Goal: Information Seeking & Learning: Learn about a topic

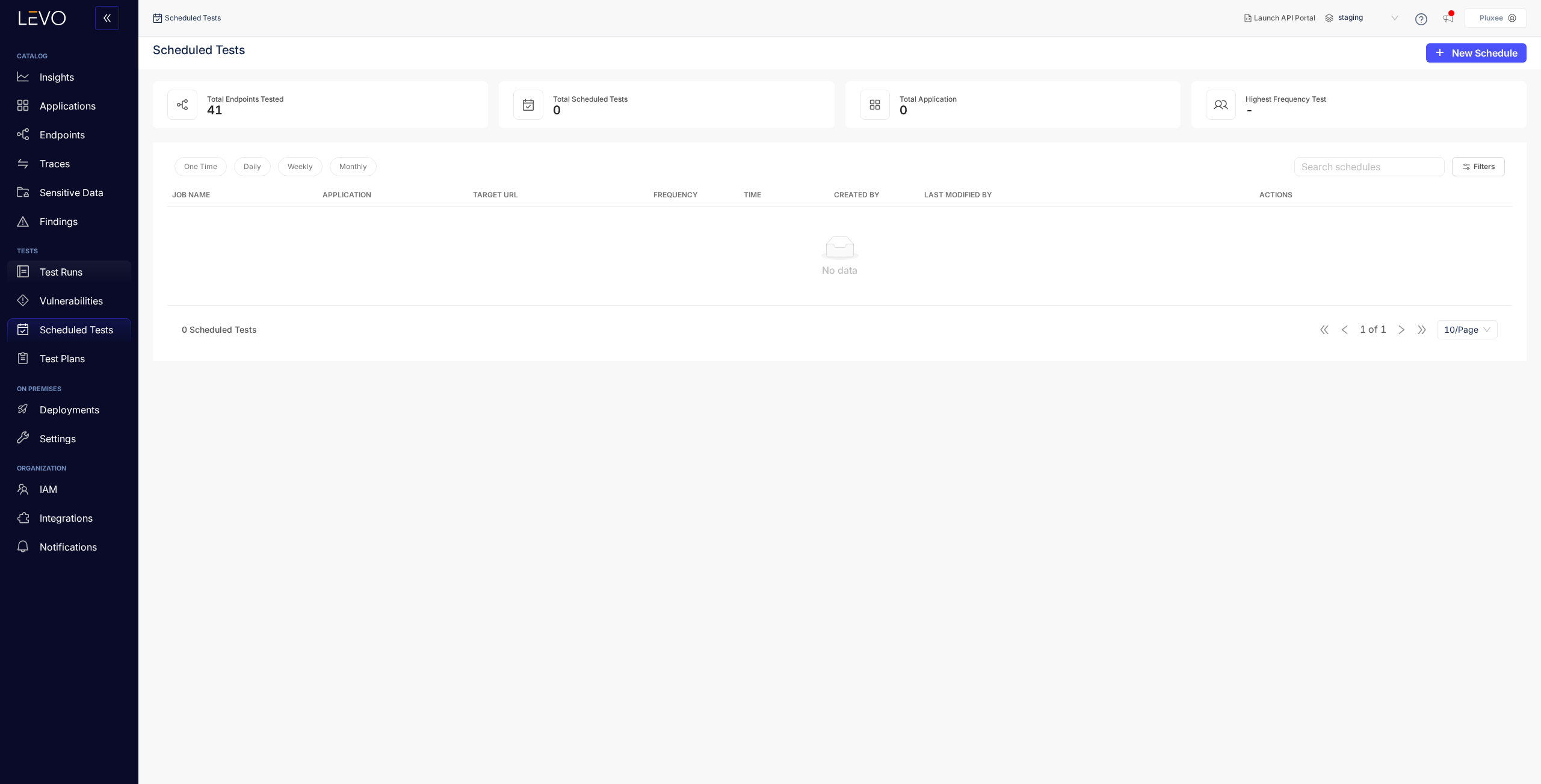
click at [76, 270] on p "Test Runs" at bounding box center [61, 271] width 43 height 11
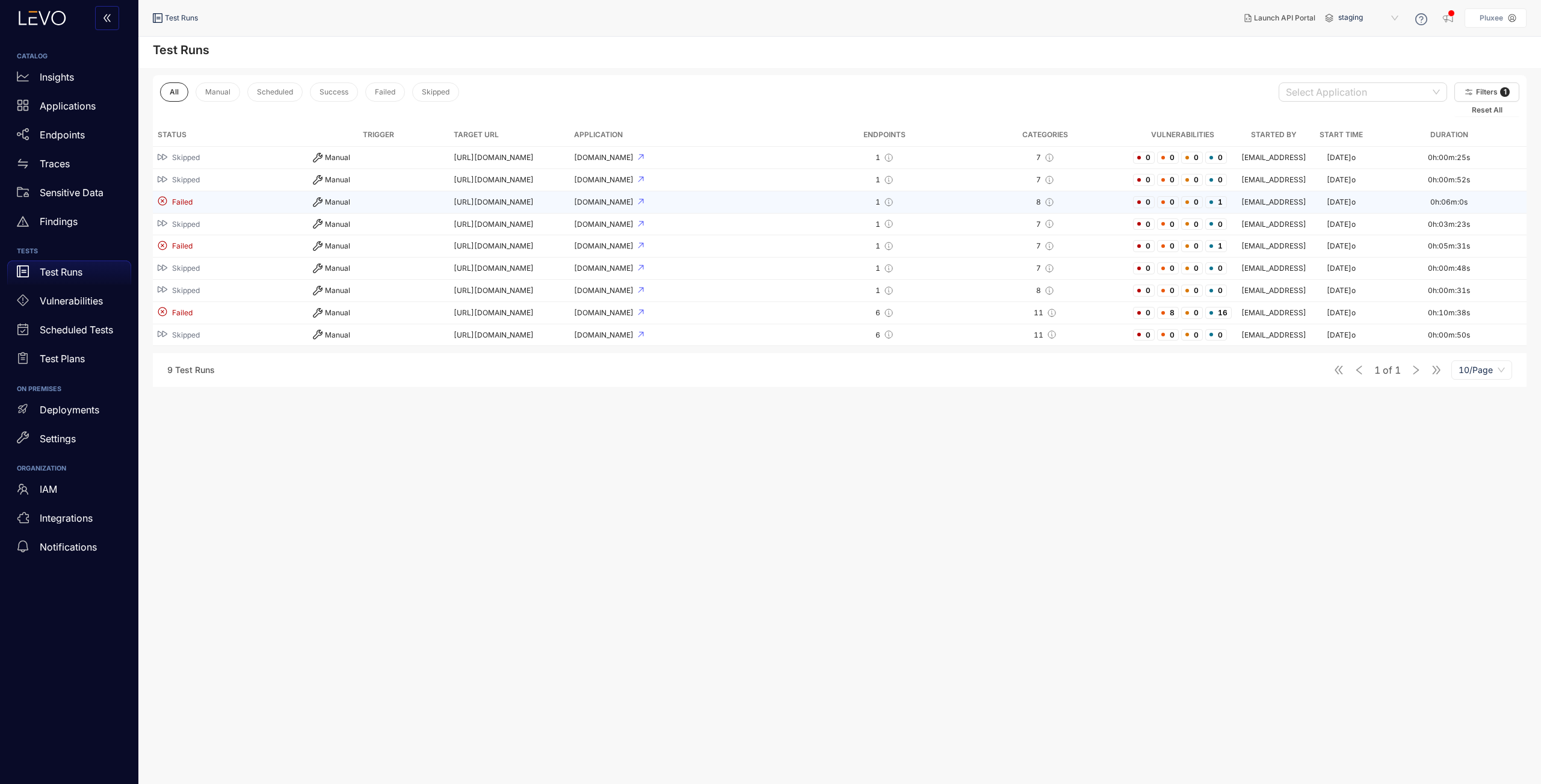
click at [544, 202] on td "[URL][DOMAIN_NAME]" at bounding box center [509, 202] width 120 height 22
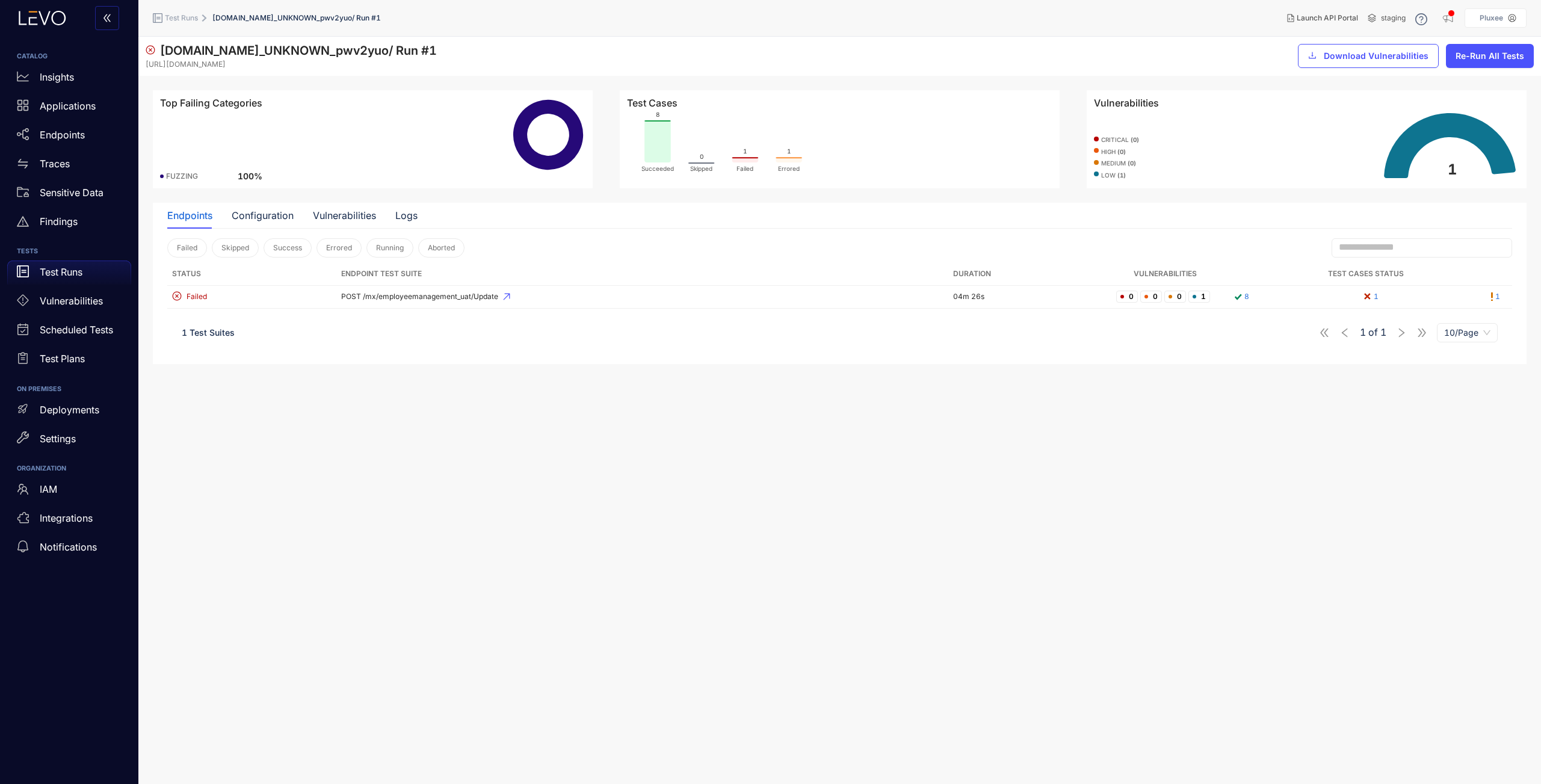
click at [657, 152] on rect at bounding box center [657, 141] width 26 height 42
click at [242, 297] on div "Failed" at bounding box center [249, 296] width 154 height 11
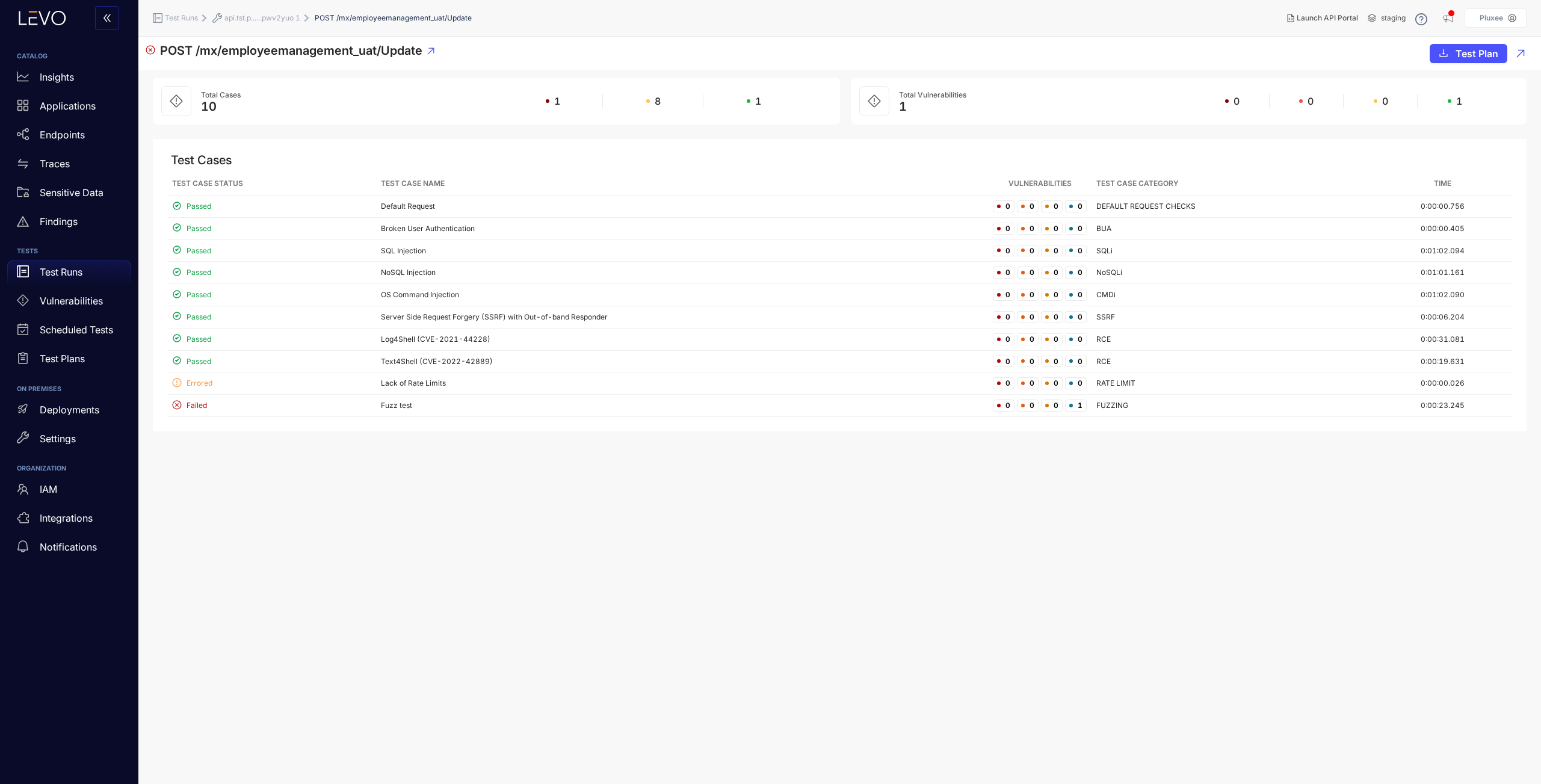
click at [248, 15] on span "api.tst.p......pwv2yuo 1" at bounding box center [262, 18] width 76 height 9
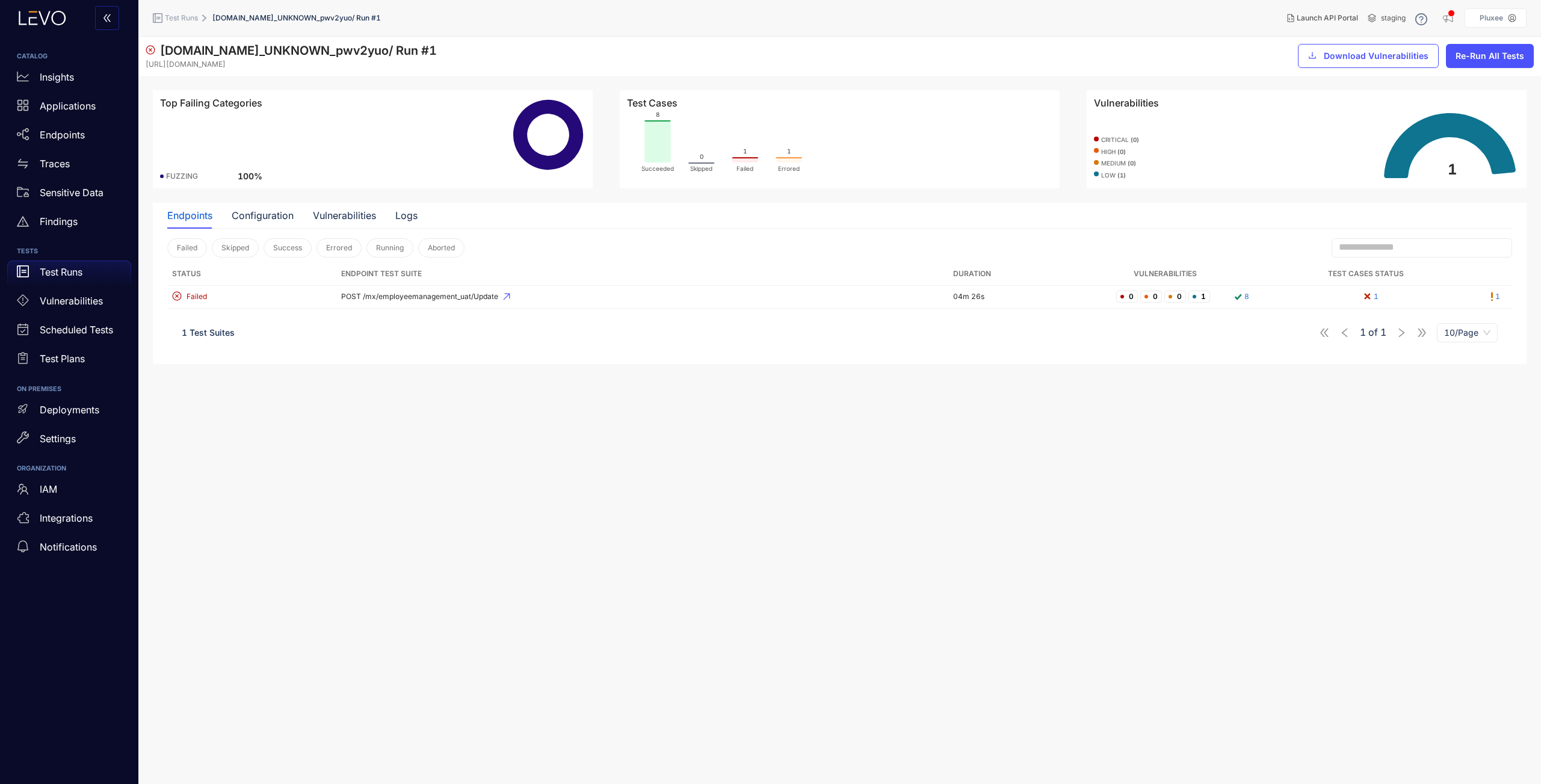
click at [175, 20] on span "Test Runs" at bounding box center [181, 18] width 33 height 9
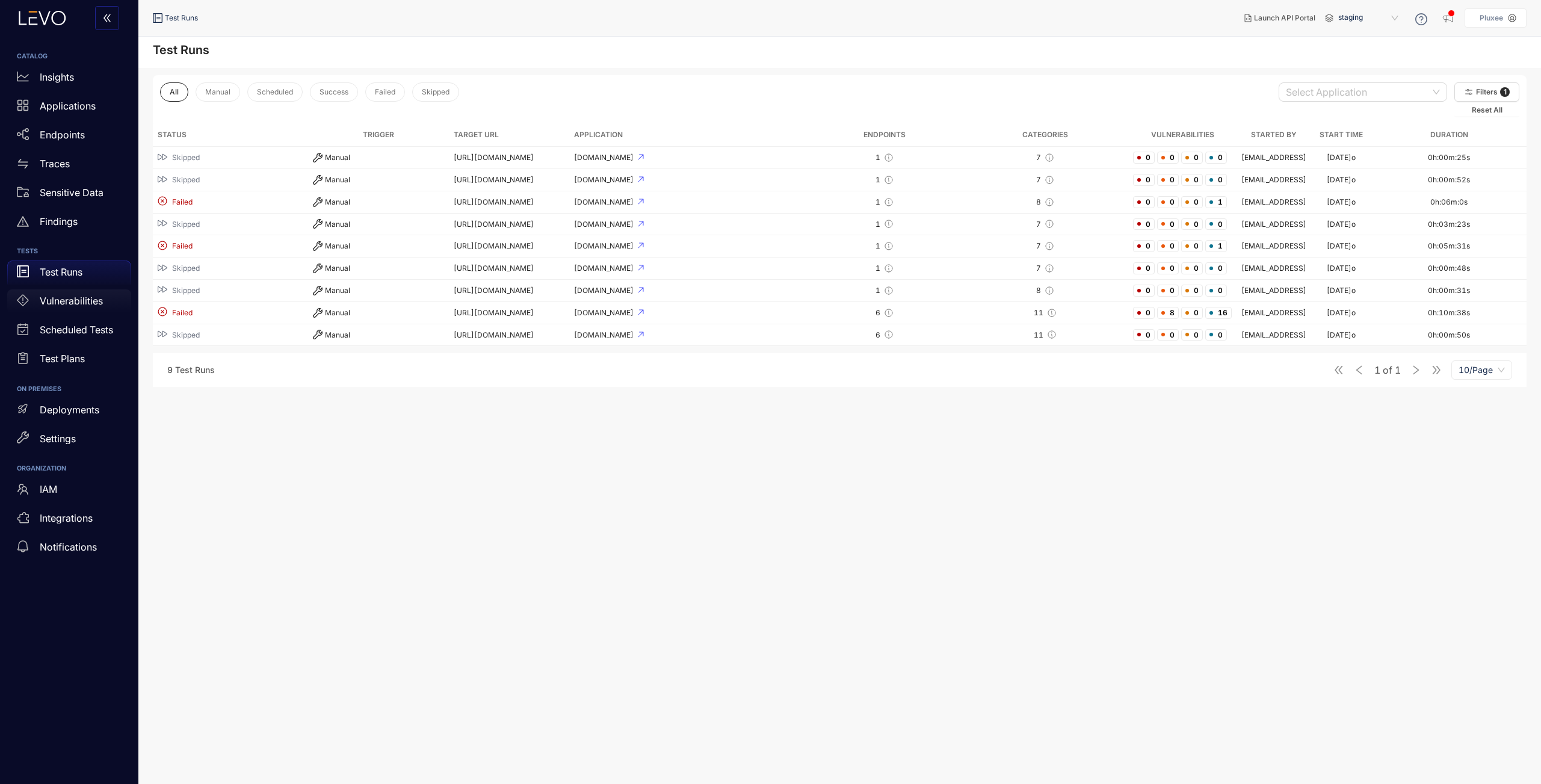
click at [62, 305] on p "Vulnerabilities" at bounding box center [72, 300] width 63 height 11
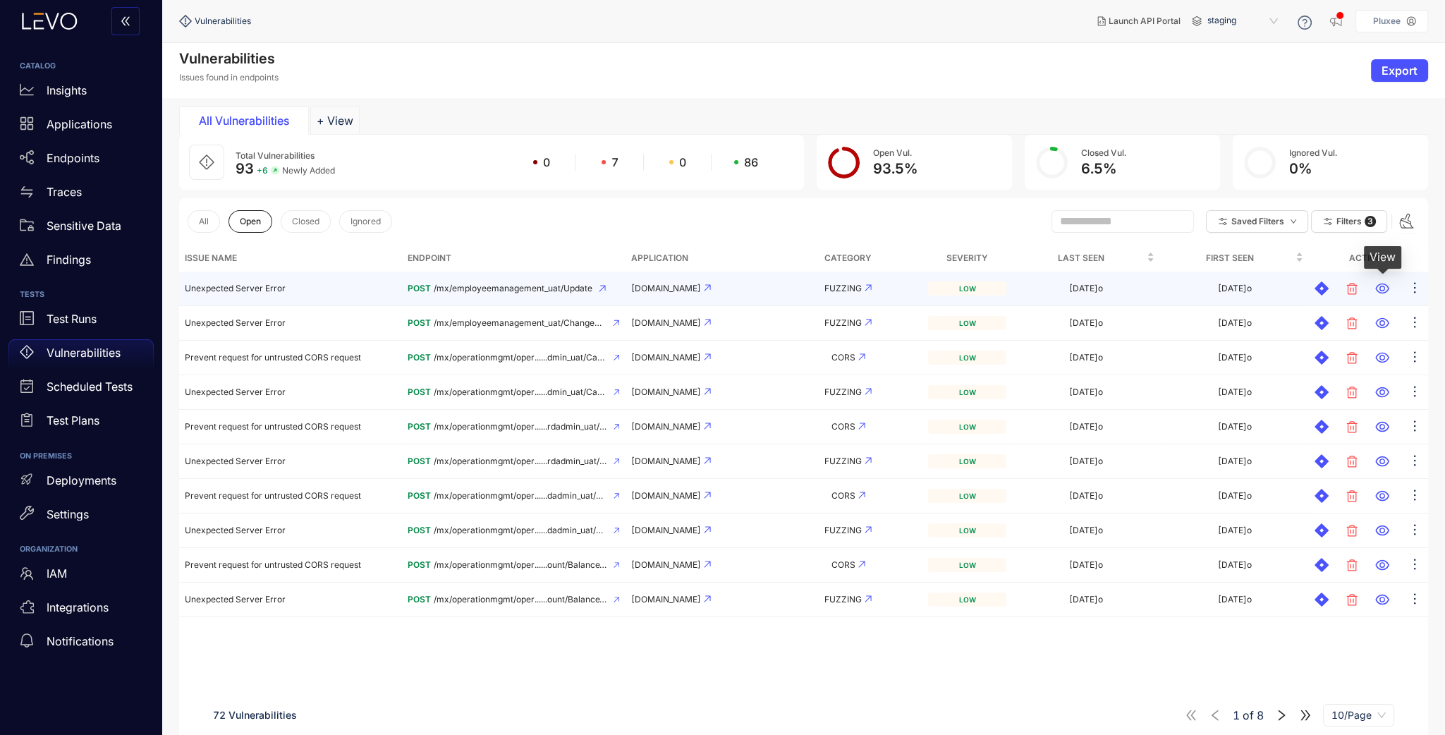
click at [1385, 287] on icon at bounding box center [1382, 288] width 14 height 14
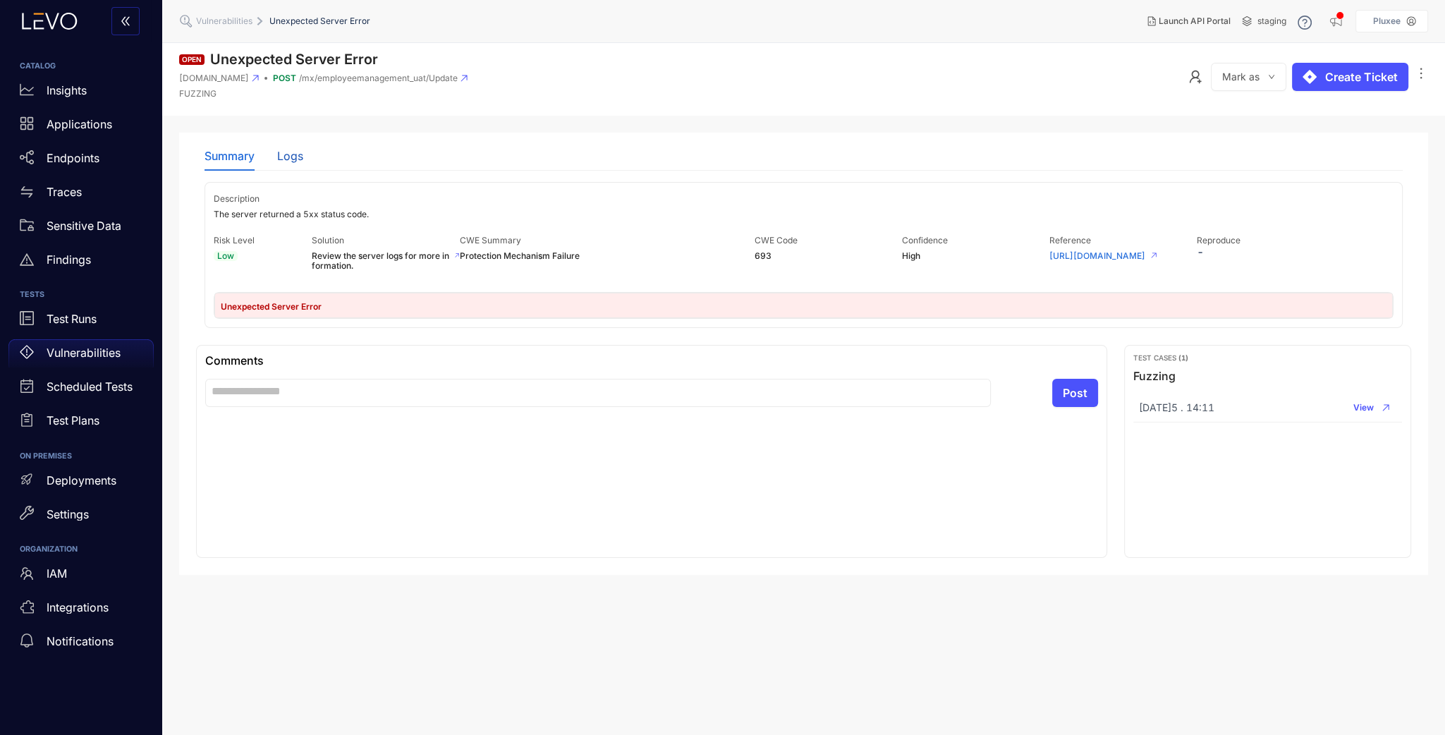
click at [288, 151] on div "Logs" at bounding box center [290, 156] width 26 height 13
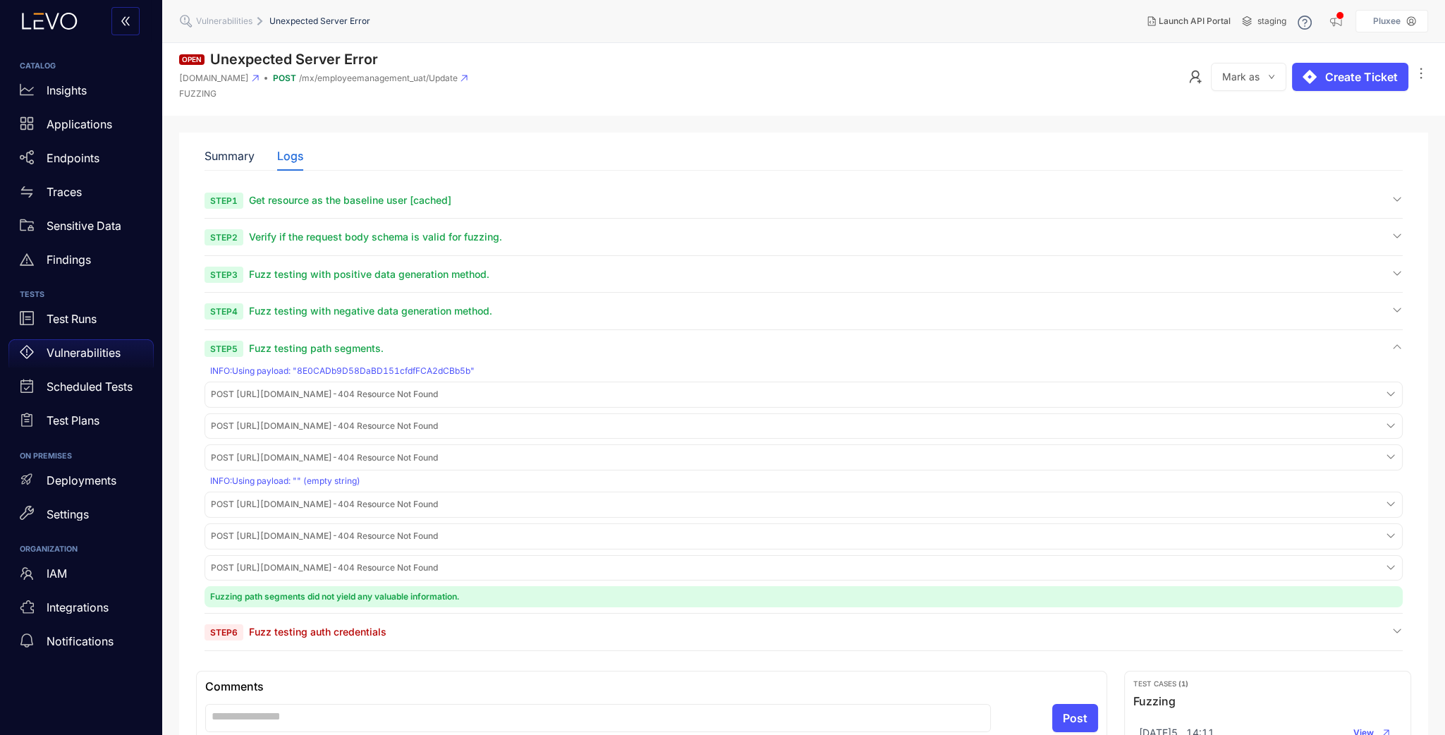
click at [322, 312] on span "Fuzz testing with negative data generation method." at bounding box center [370, 311] width 243 height 12
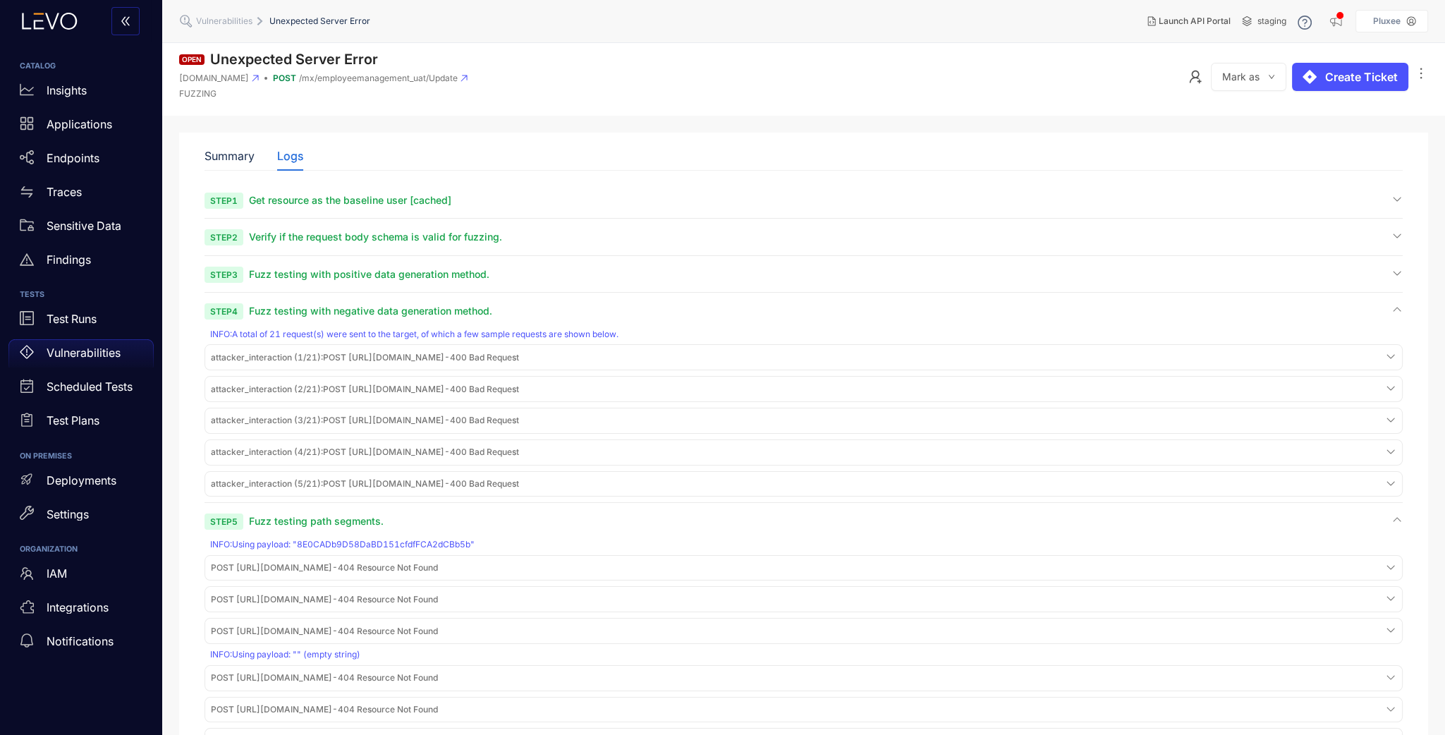
click at [1381, 367] on div "attacker_interaction (3/21) : POST [URL][DOMAIN_NAME] - 400" at bounding box center [803, 357] width 1191 height 19
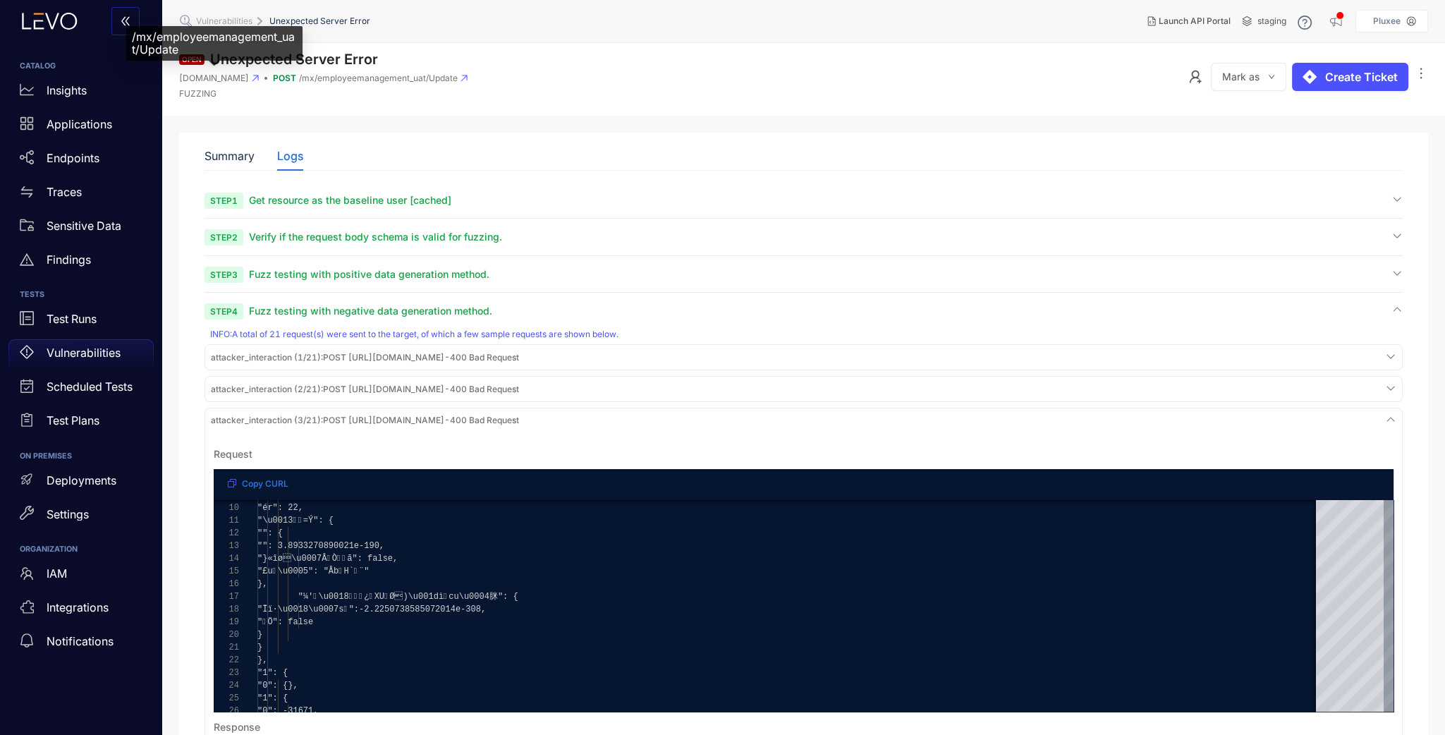
click at [219, 80] on span "[DOMAIN_NAME]" at bounding box center [214, 78] width 70 height 10
click at [236, 78] on span "[DOMAIN_NAME]" at bounding box center [214, 78] width 70 height 10
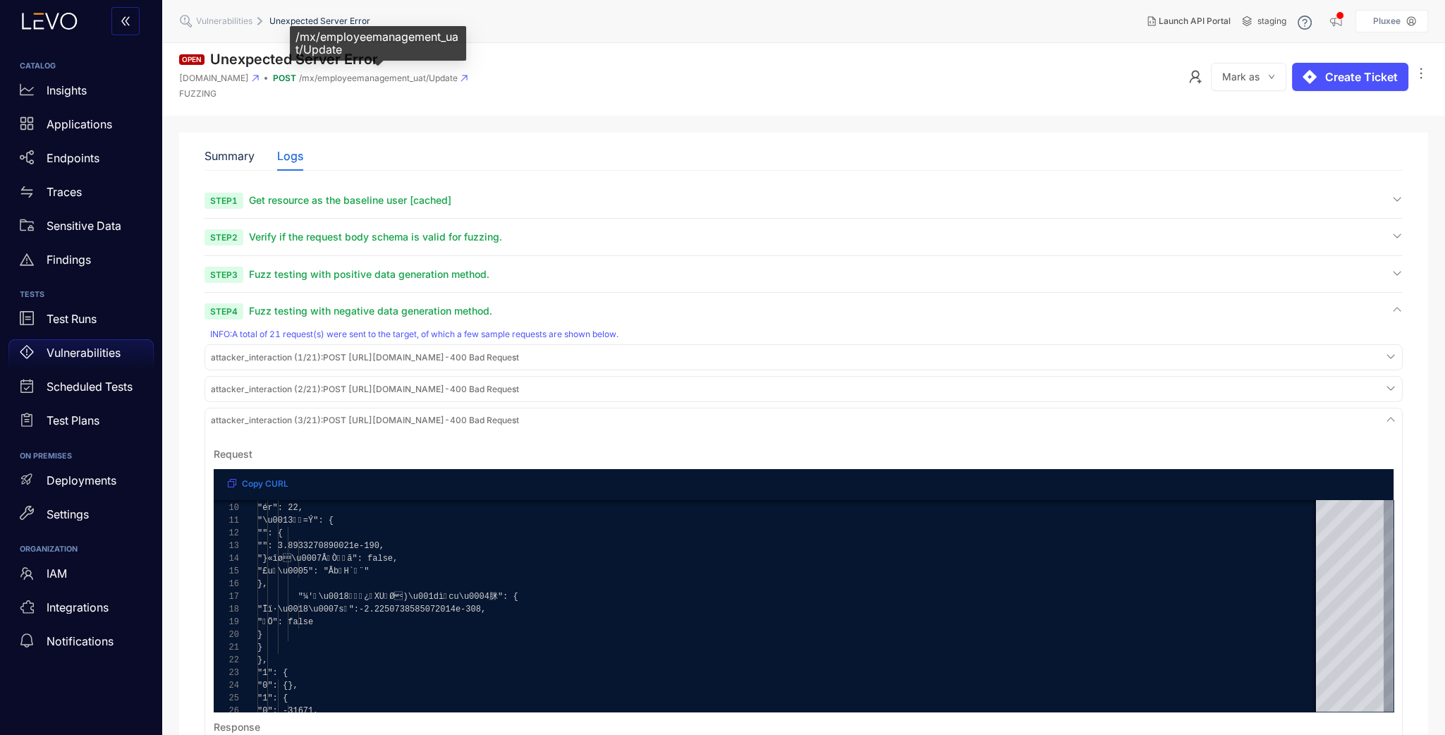
click at [307, 78] on span "/mx/employeemanagement_uat/Update" at bounding box center [378, 78] width 159 height 10
click at [226, 24] on span "Vulnerabilities" at bounding box center [224, 21] width 56 height 10
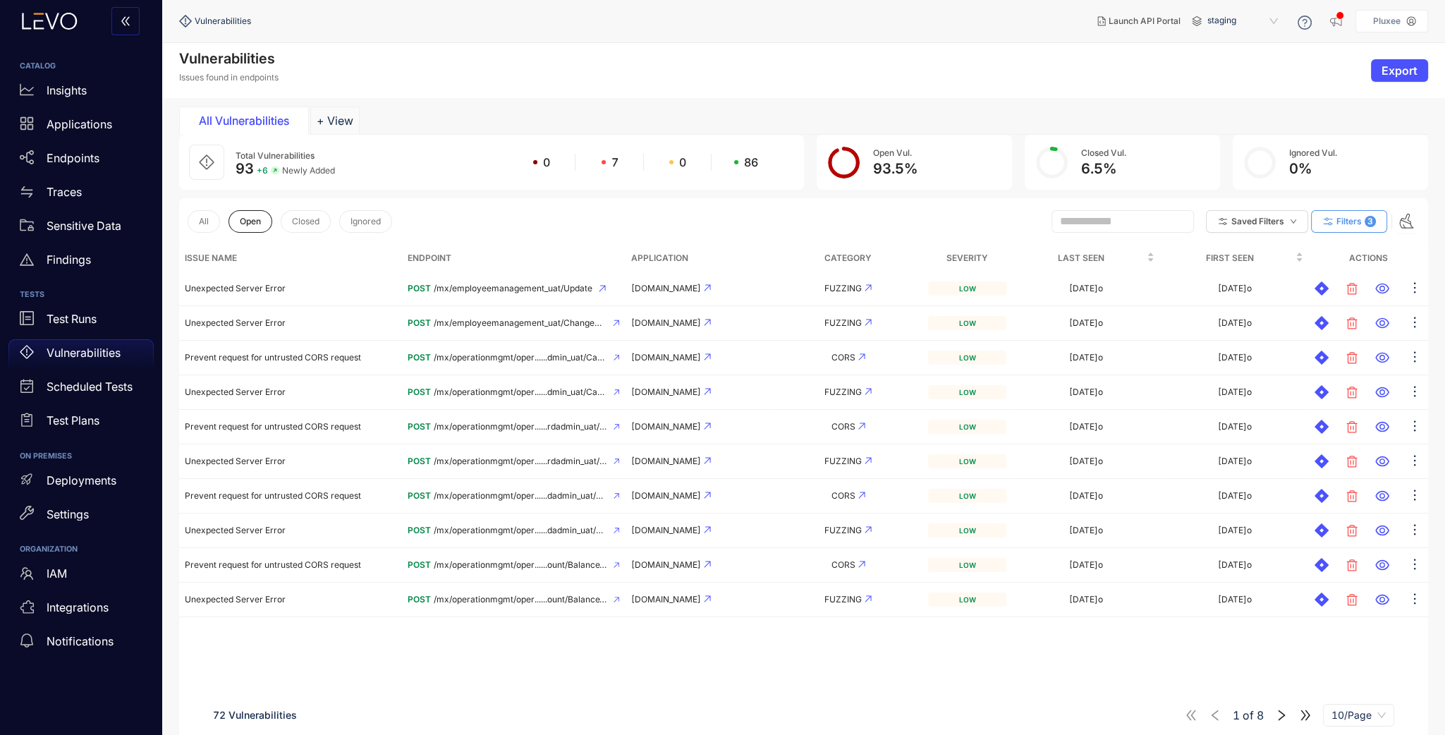
click at [1365, 218] on span "3" at bounding box center [1370, 221] width 11 height 11
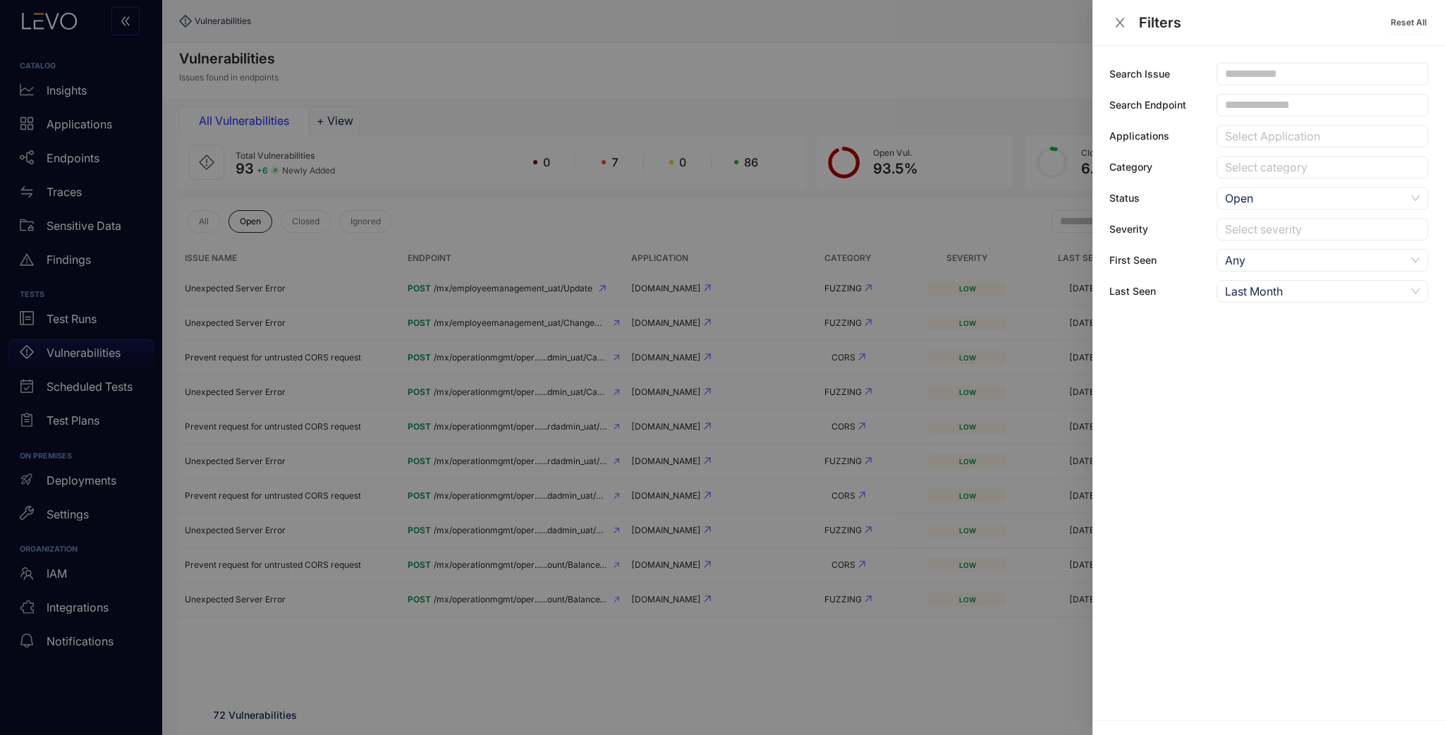
click at [1334, 290] on div "Last Month" at bounding box center [1315, 291] width 181 height 21
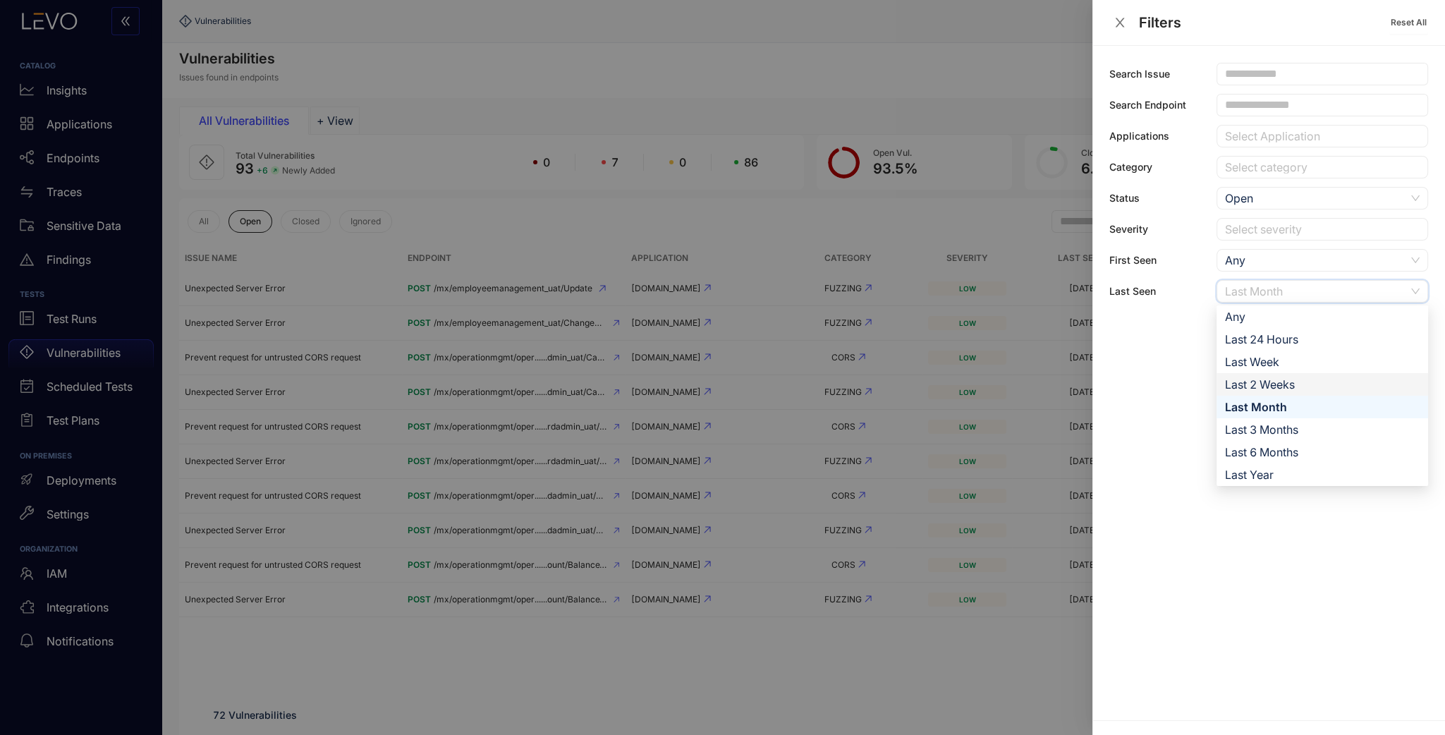
click at [1303, 381] on div "Last 2 Weeks" at bounding box center [1322, 385] width 195 height 16
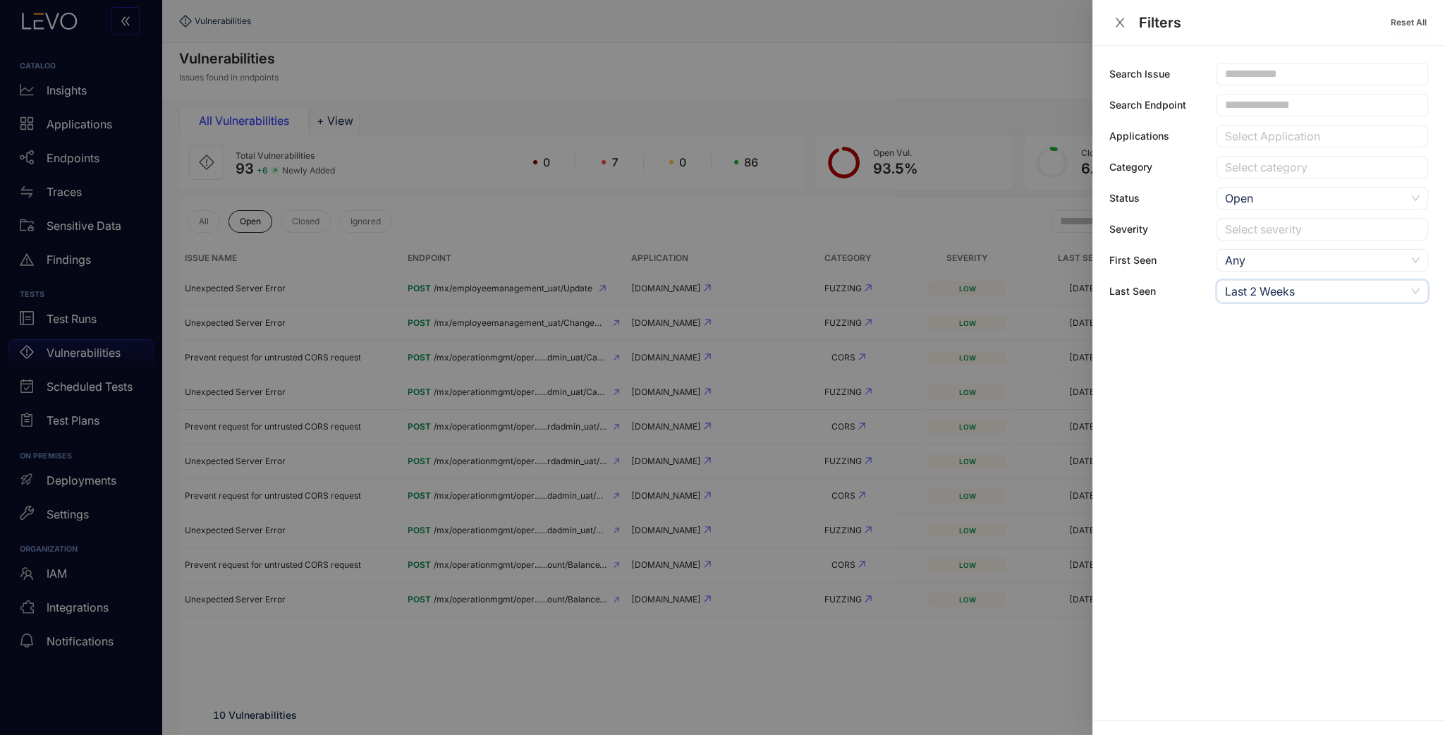
click at [823, 64] on div at bounding box center [722, 367] width 1445 height 735
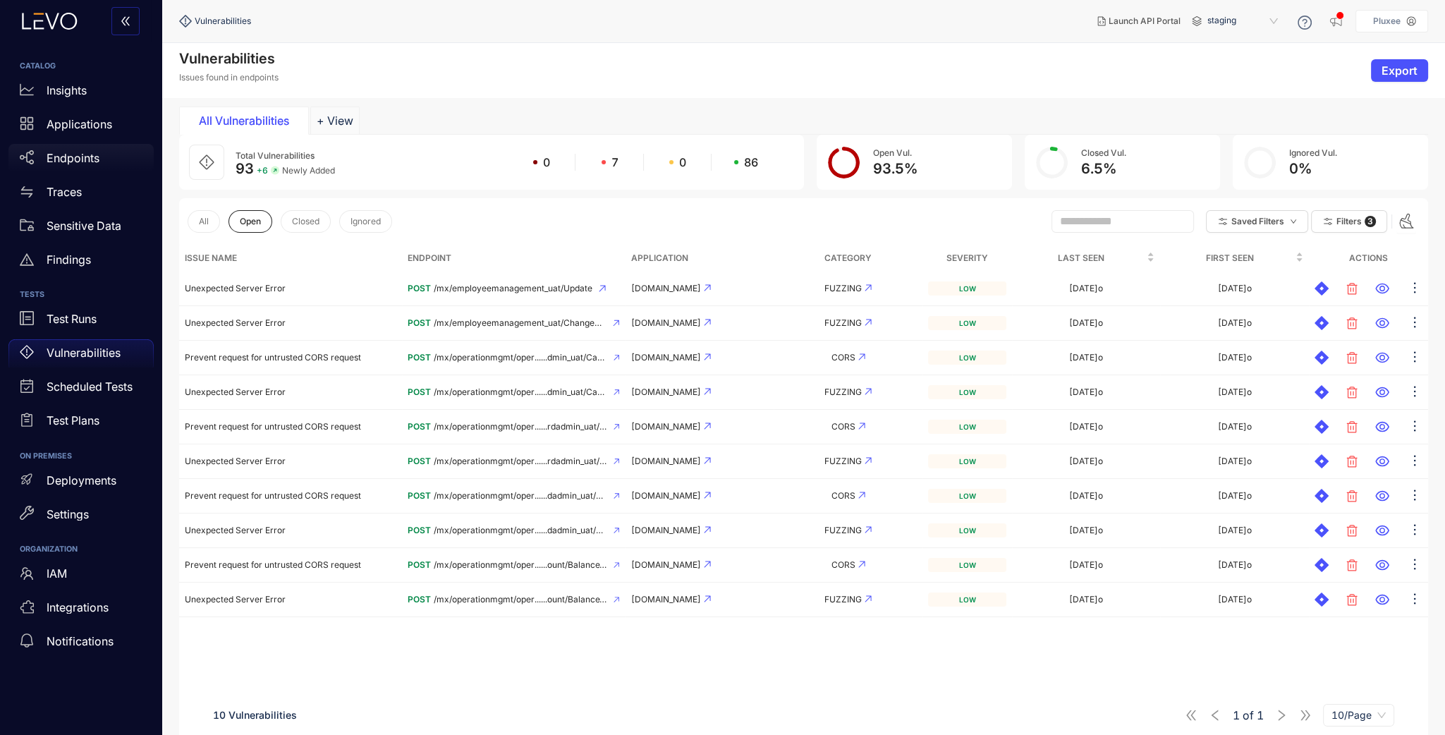
click at [74, 160] on p "Endpoints" at bounding box center [73, 158] width 53 height 13
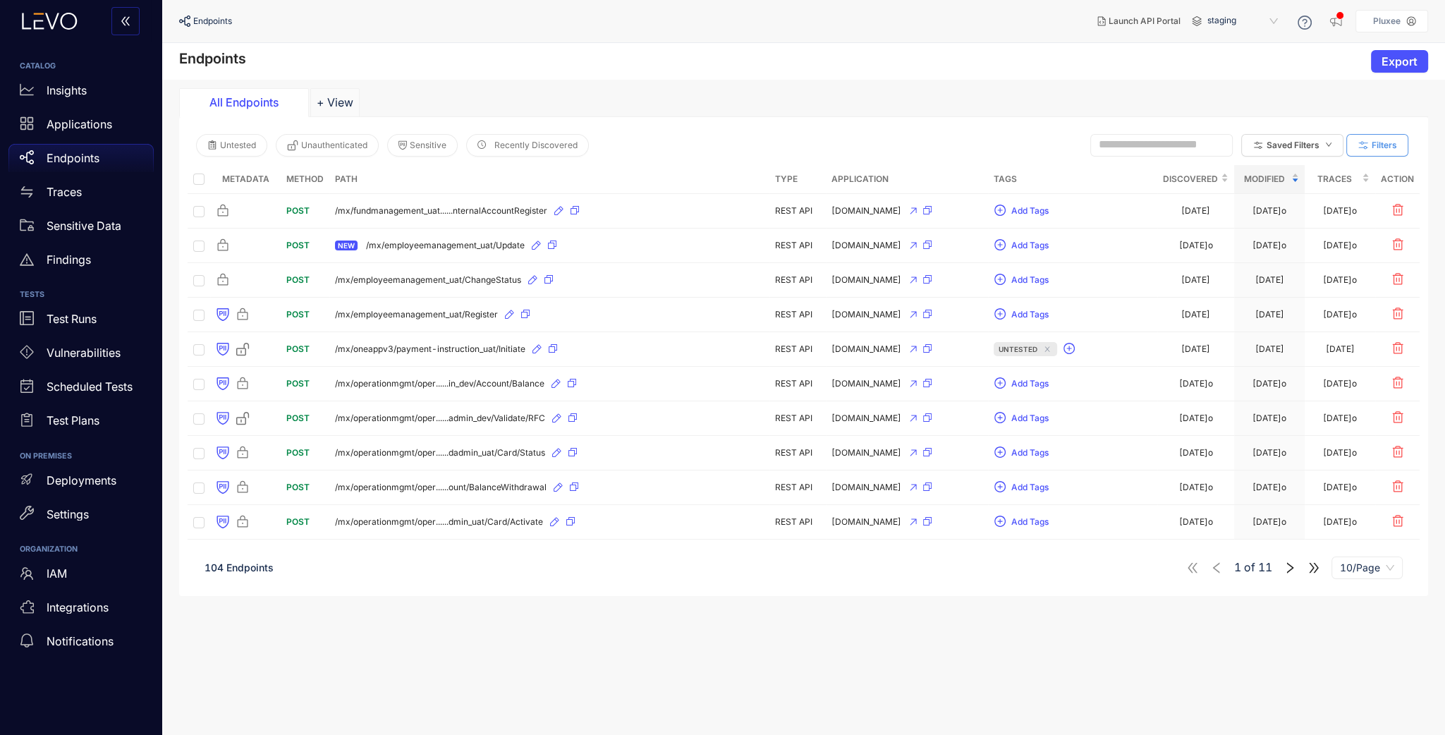
click at [1395, 143] on span "Filters" at bounding box center [1384, 145] width 25 height 10
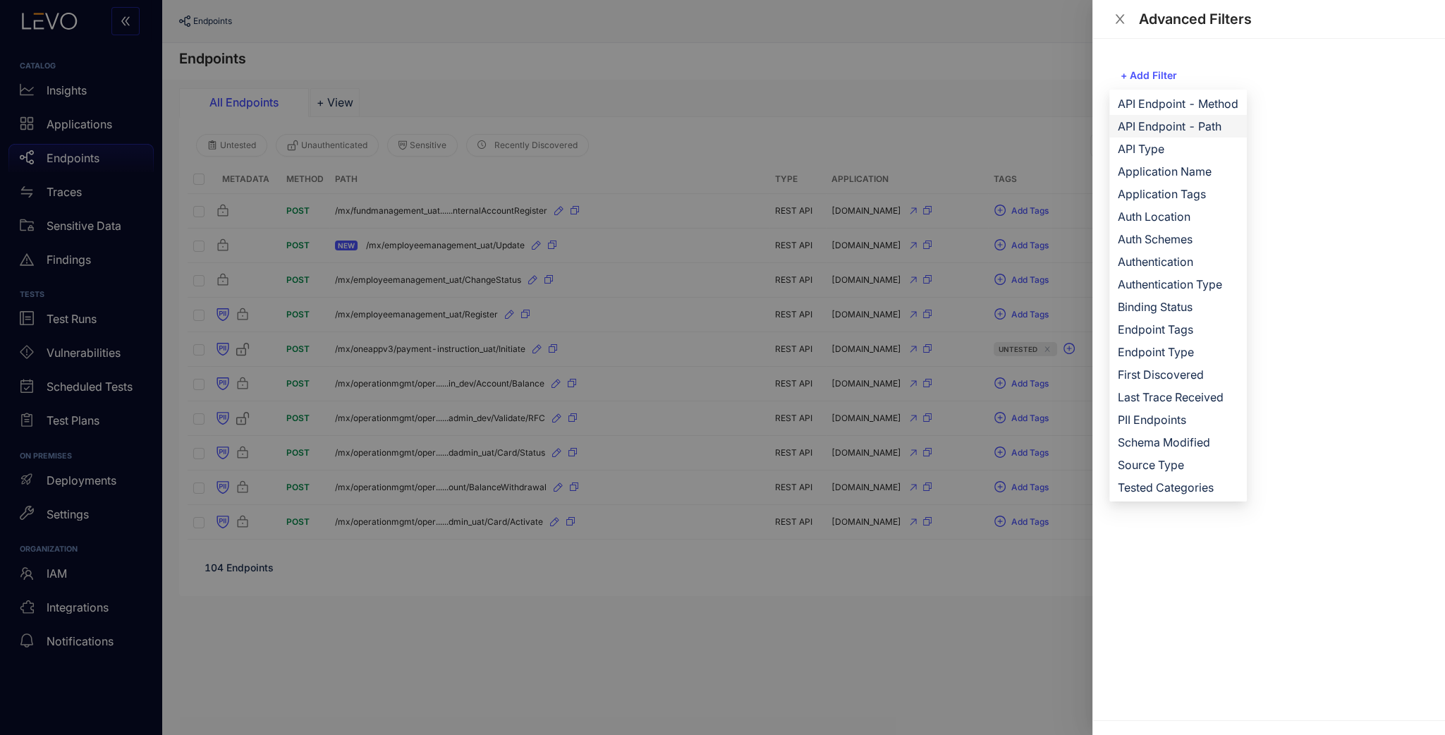
click at [1201, 130] on span "API Endpoint - Path" at bounding box center [1178, 126] width 121 height 16
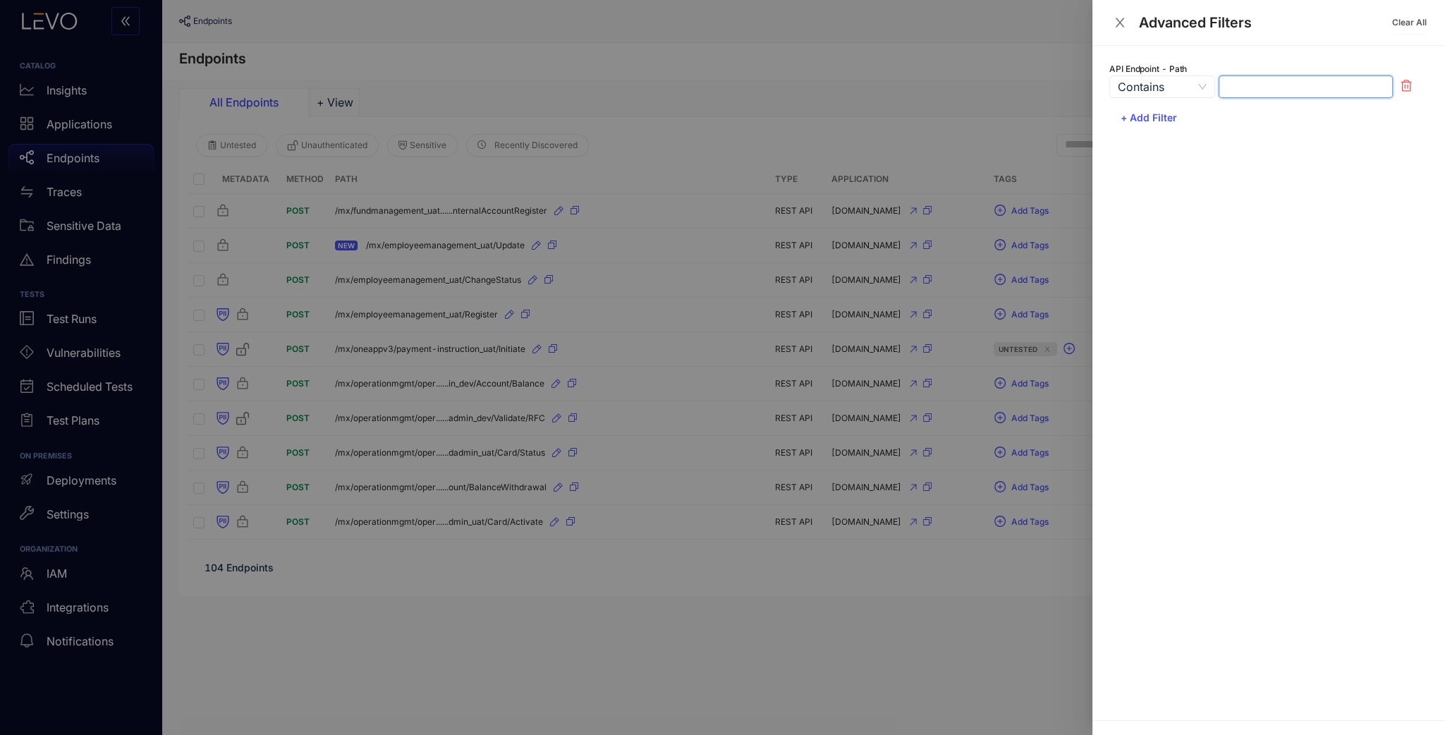
click at [1246, 86] on input "text" at bounding box center [1306, 86] width 174 height 23
paste input "**********"
type input "**********"
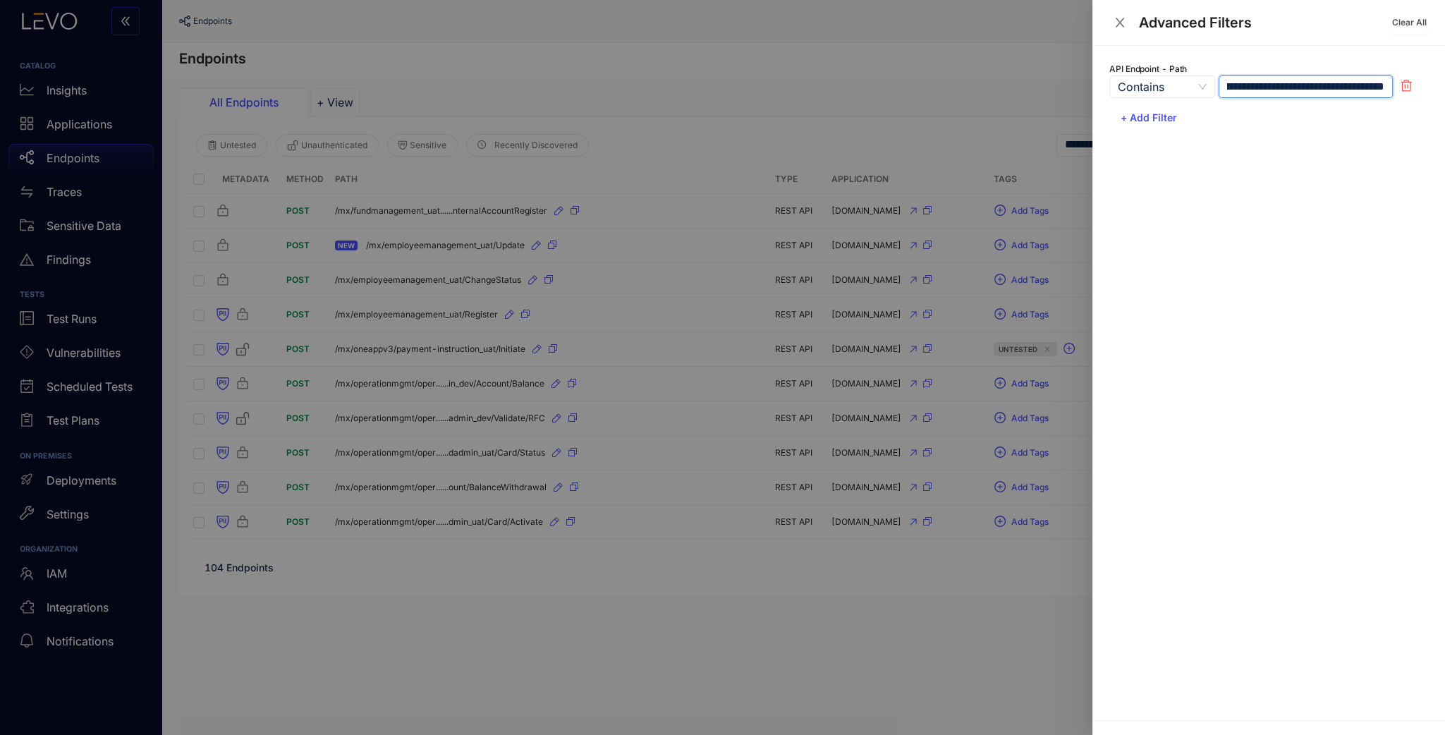
type input "**********"
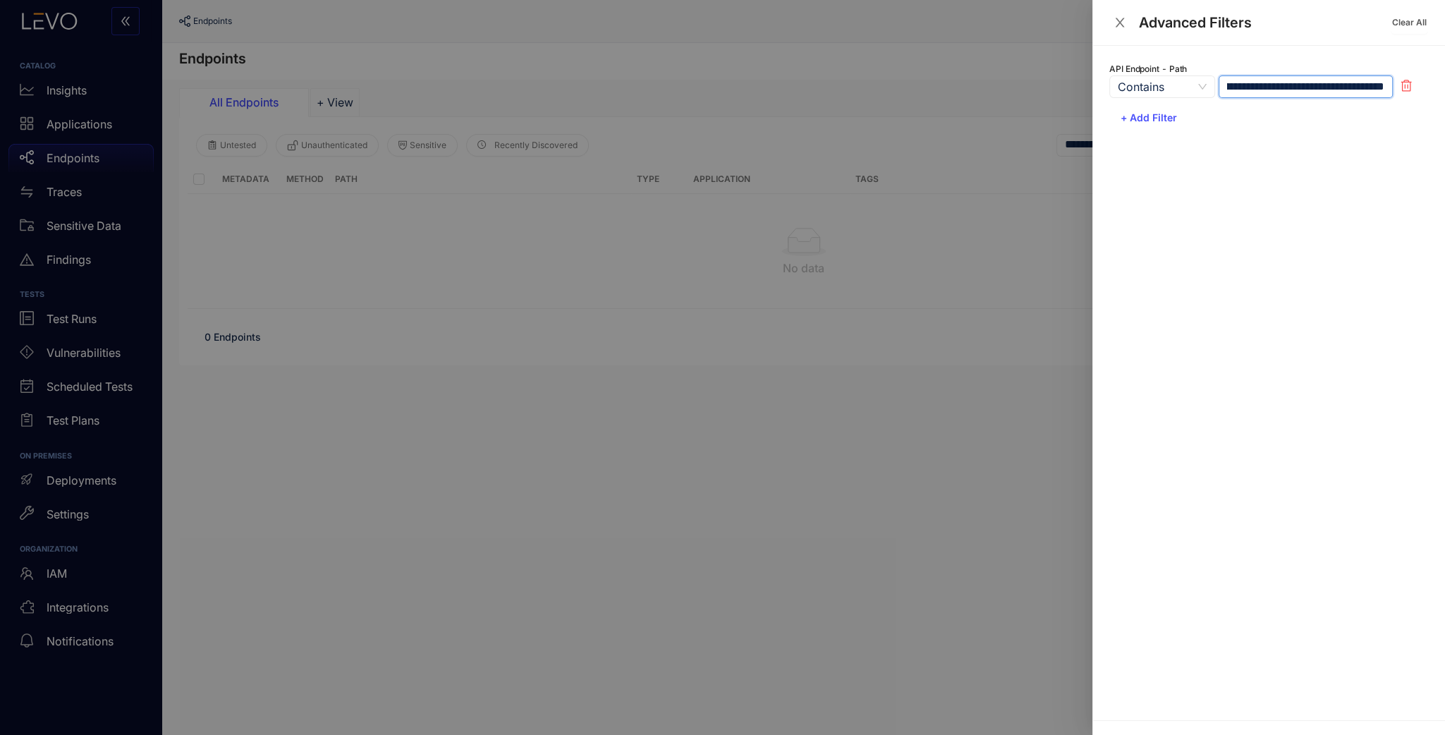
type input "**********"
click at [1118, 25] on icon "close" at bounding box center [1120, 22] width 13 height 13
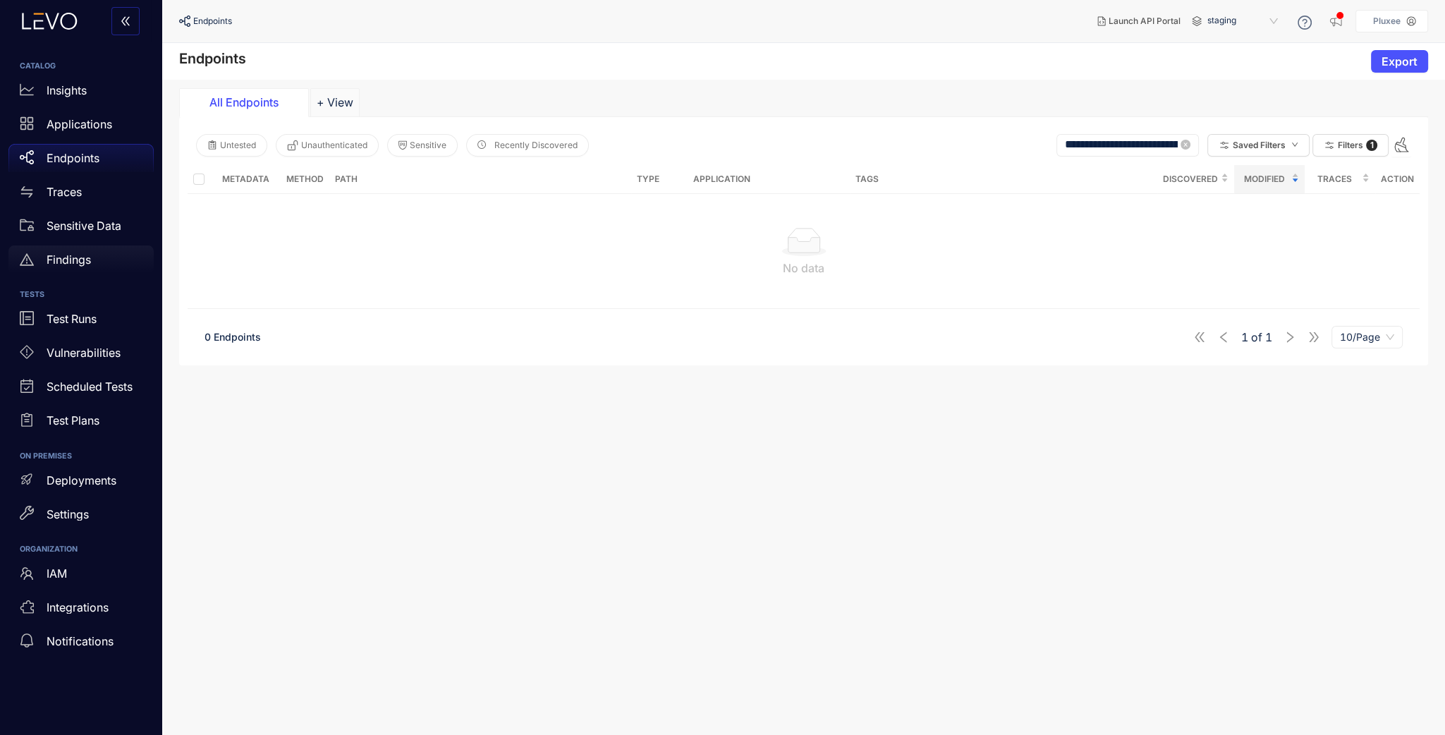
click at [66, 253] on p "Findings" at bounding box center [69, 259] width 44 height 13
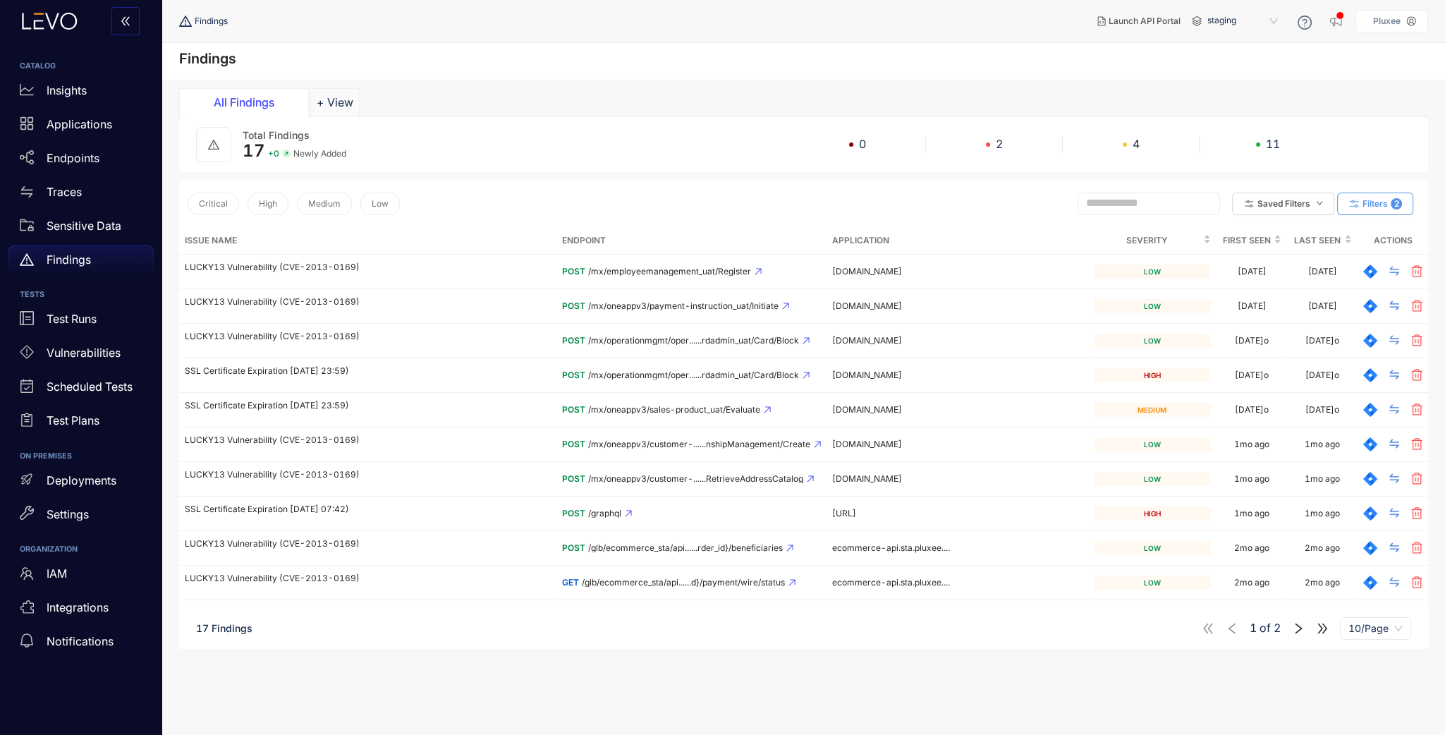
click at [1359, 209] on button "Filters 2" at bounding box center [1375, 204] width 76 height 23
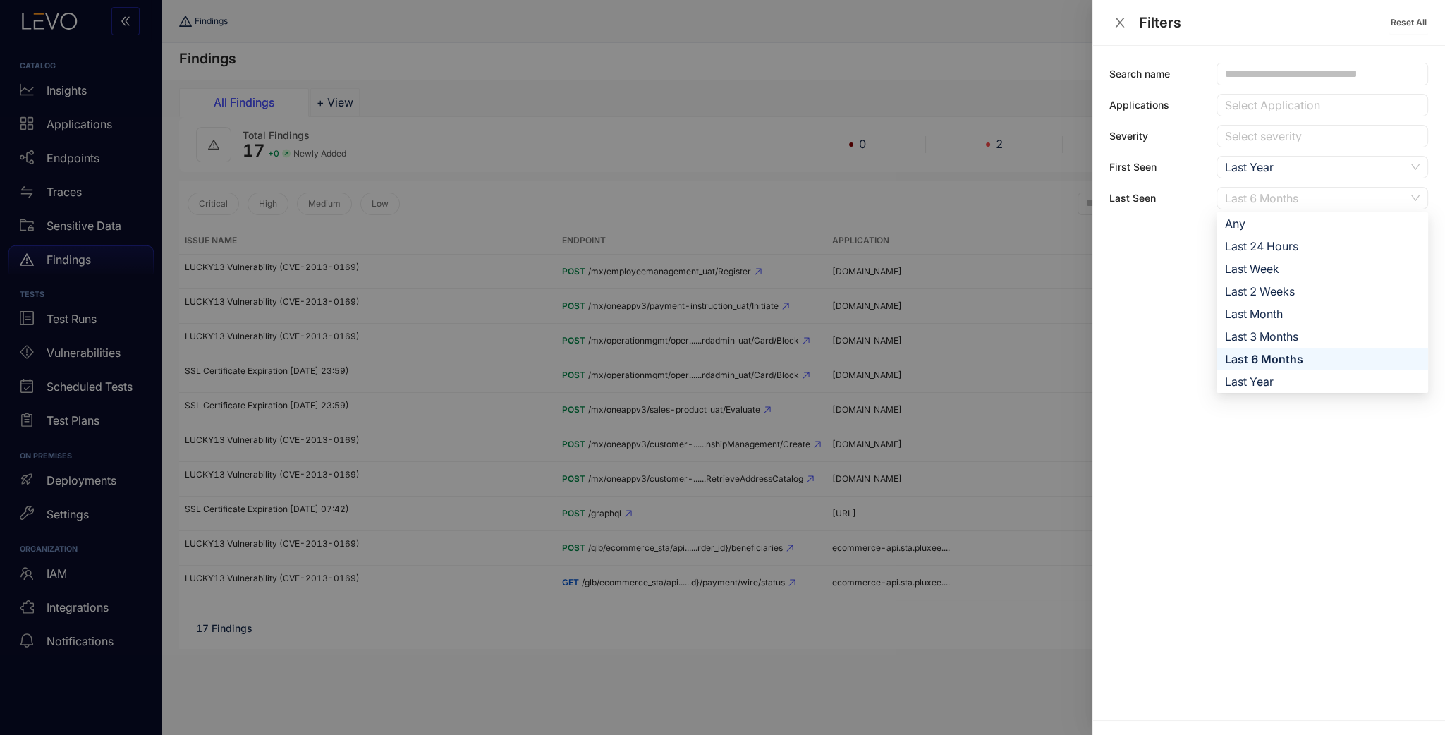
click at [1306, 192] on div "Last 6 Months" at bounding box center [1315, 198] width 181 height 21
click at [1270, 284] on div "Last 2 Weeks" at bounding box center [1322, 292] width 195 height 16
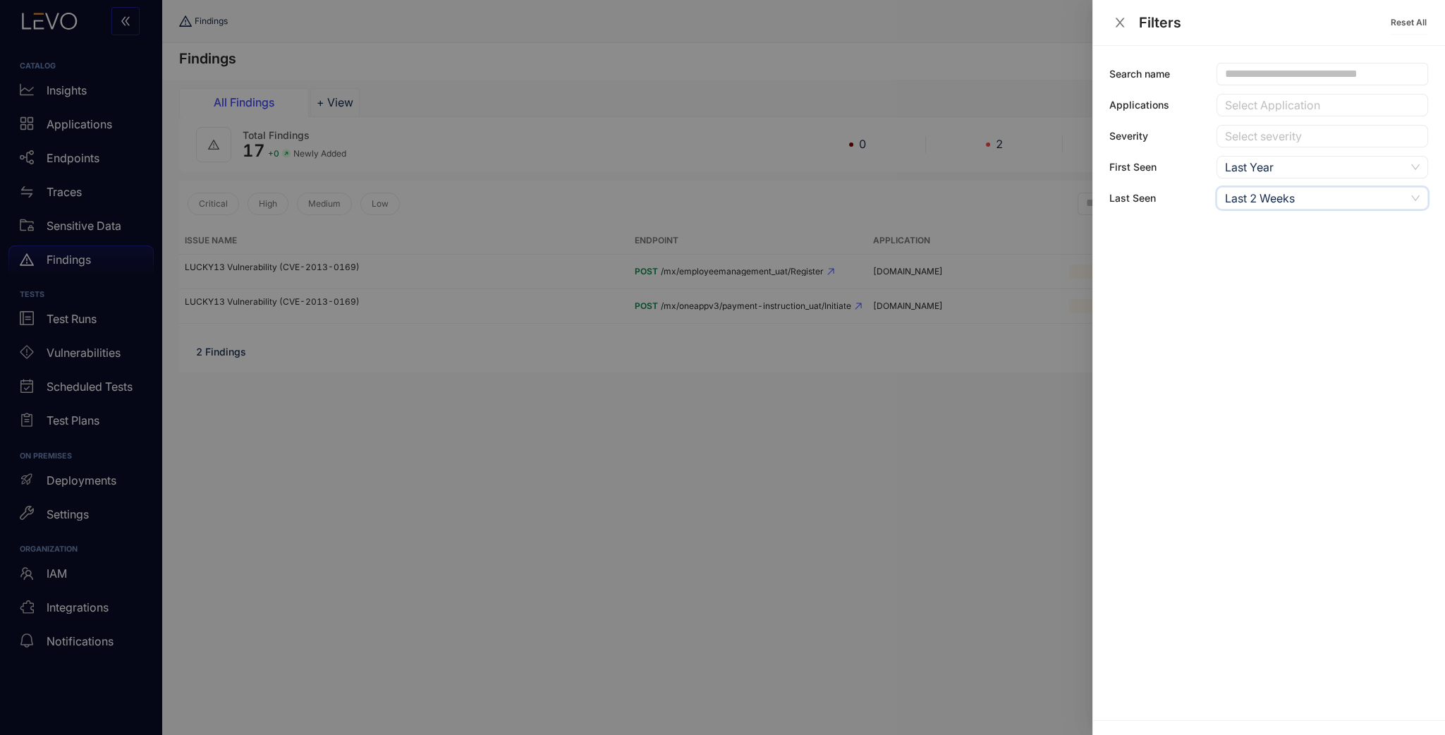
click at [872, 384] on div at bounding box center [722, 367] width 1445 height 735
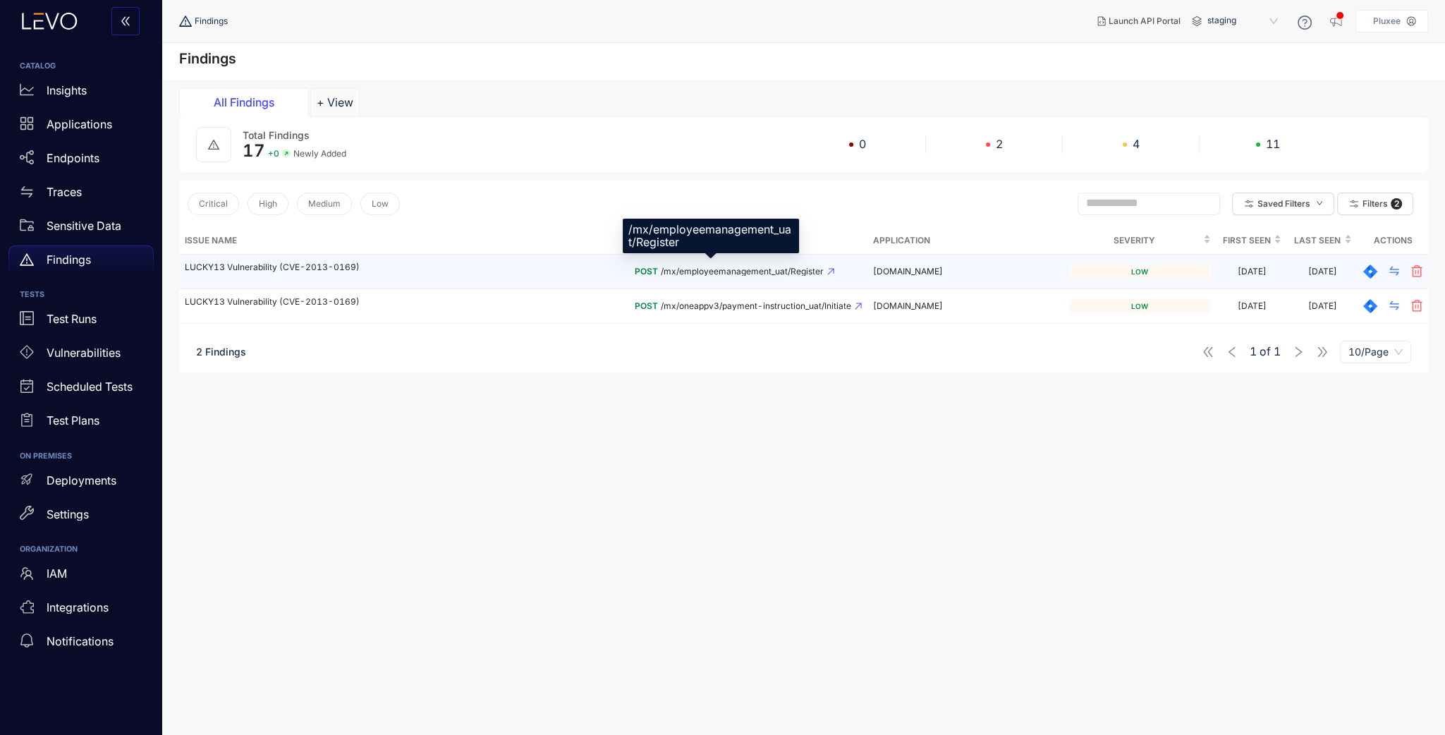
click at [743, 270] on span "/mx/employeemanagement_uat/Register" at bounding box center [742, 272] width 163 height 10
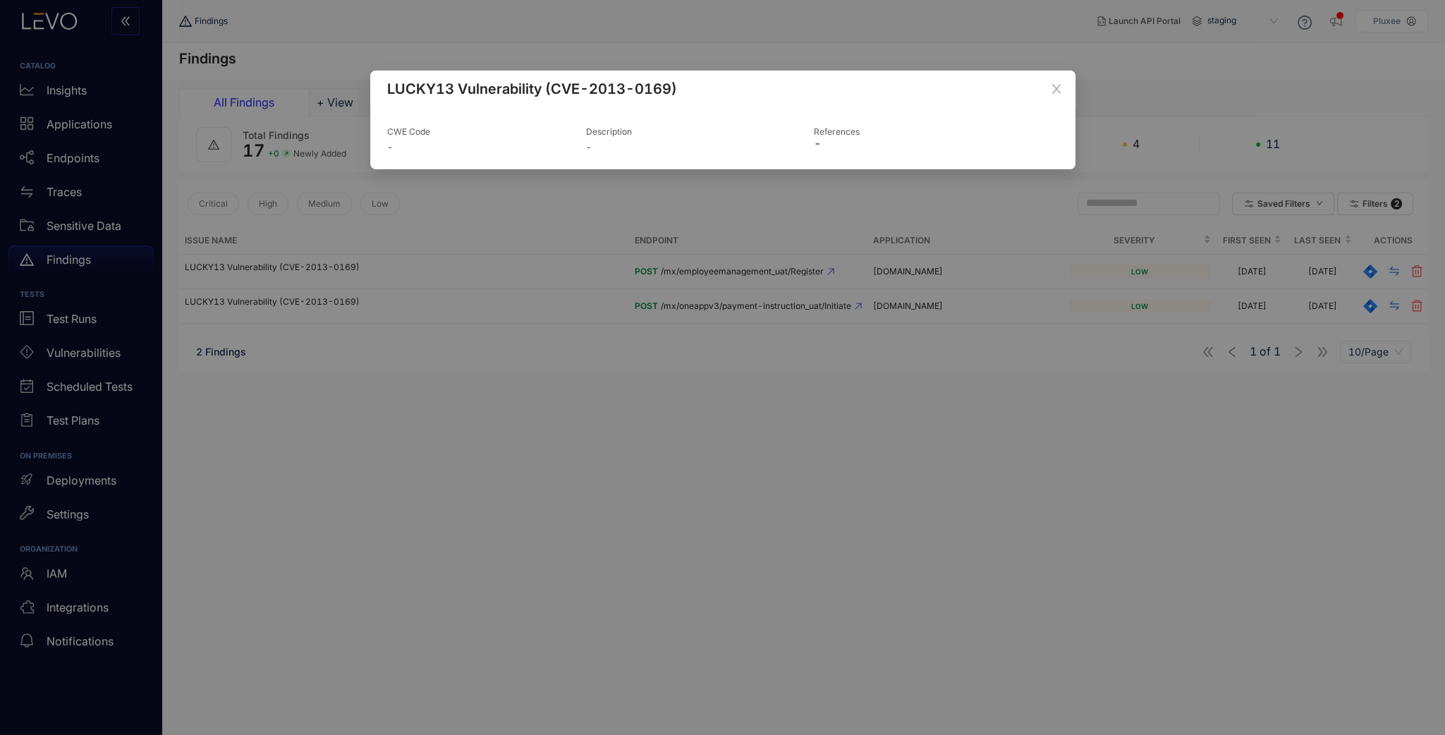
click at [937, 280] on div "LUCKY13 Vulnerability (CVE-2013-0169) CWE Code - Description - References -" at bounding box center [722, 367] width 1445 height 735
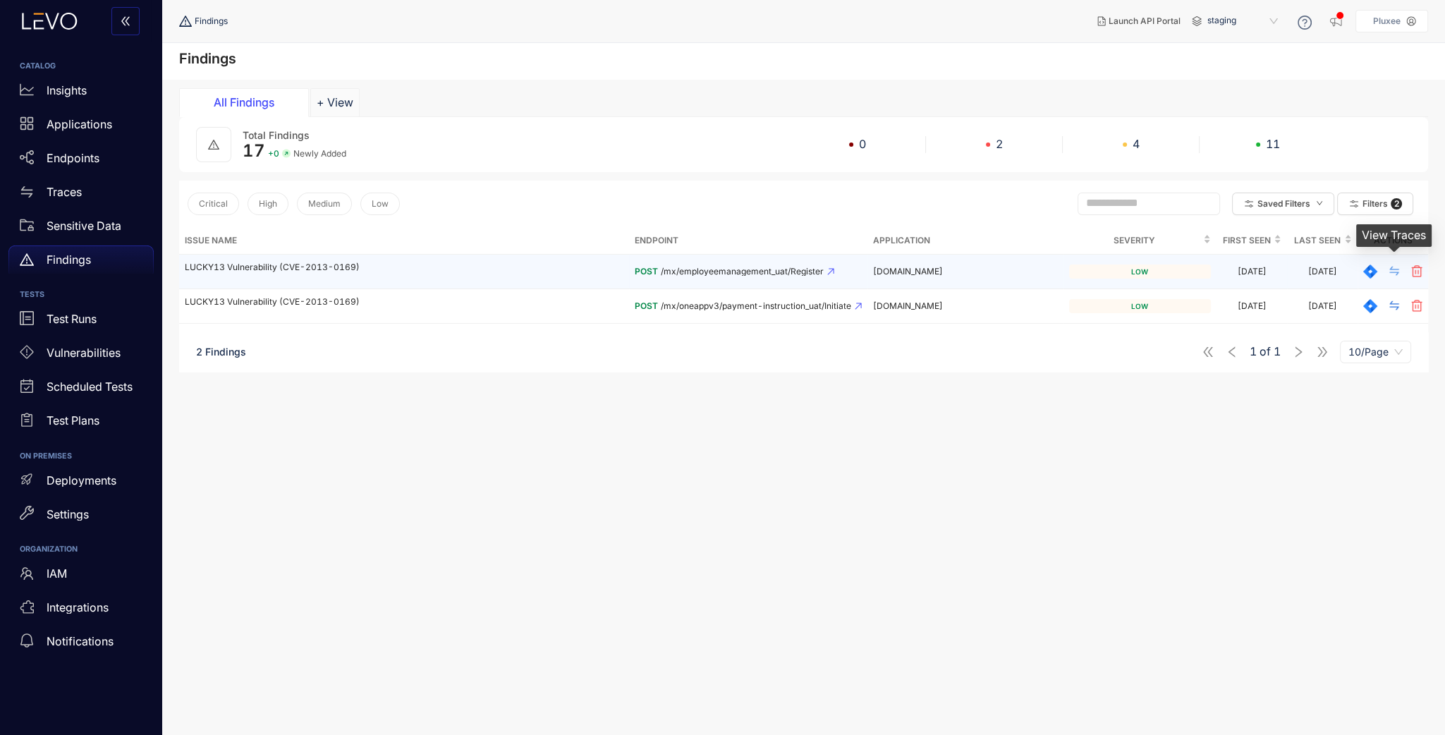
click at [1391, 269] on icon "swap" at bounding box center [1394, 270] width 11 height 11
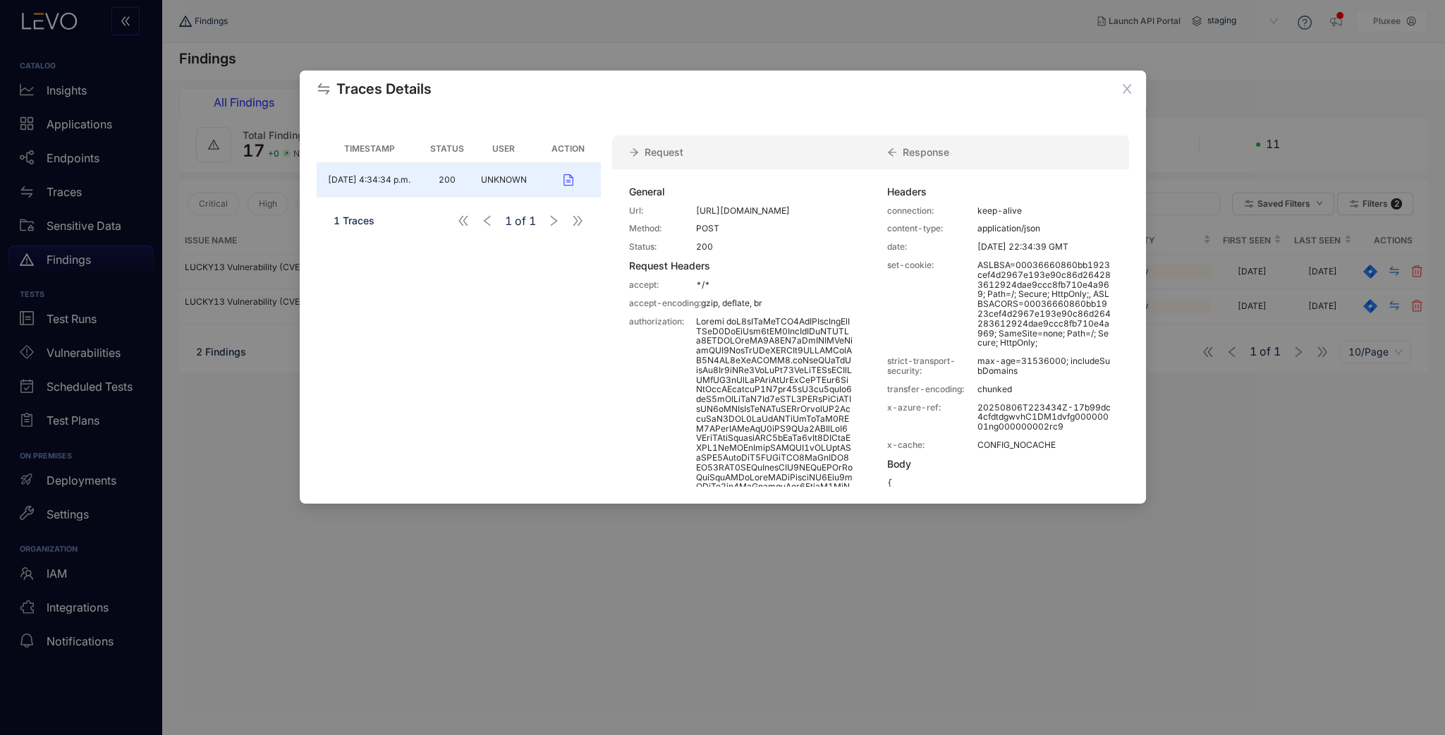
click at [441, 149] on th "Status" at bounding box center [447, 149] width 49 height 28
click at [512, 148] on th "User" at bounding box center [504, 149] width 65 height 28
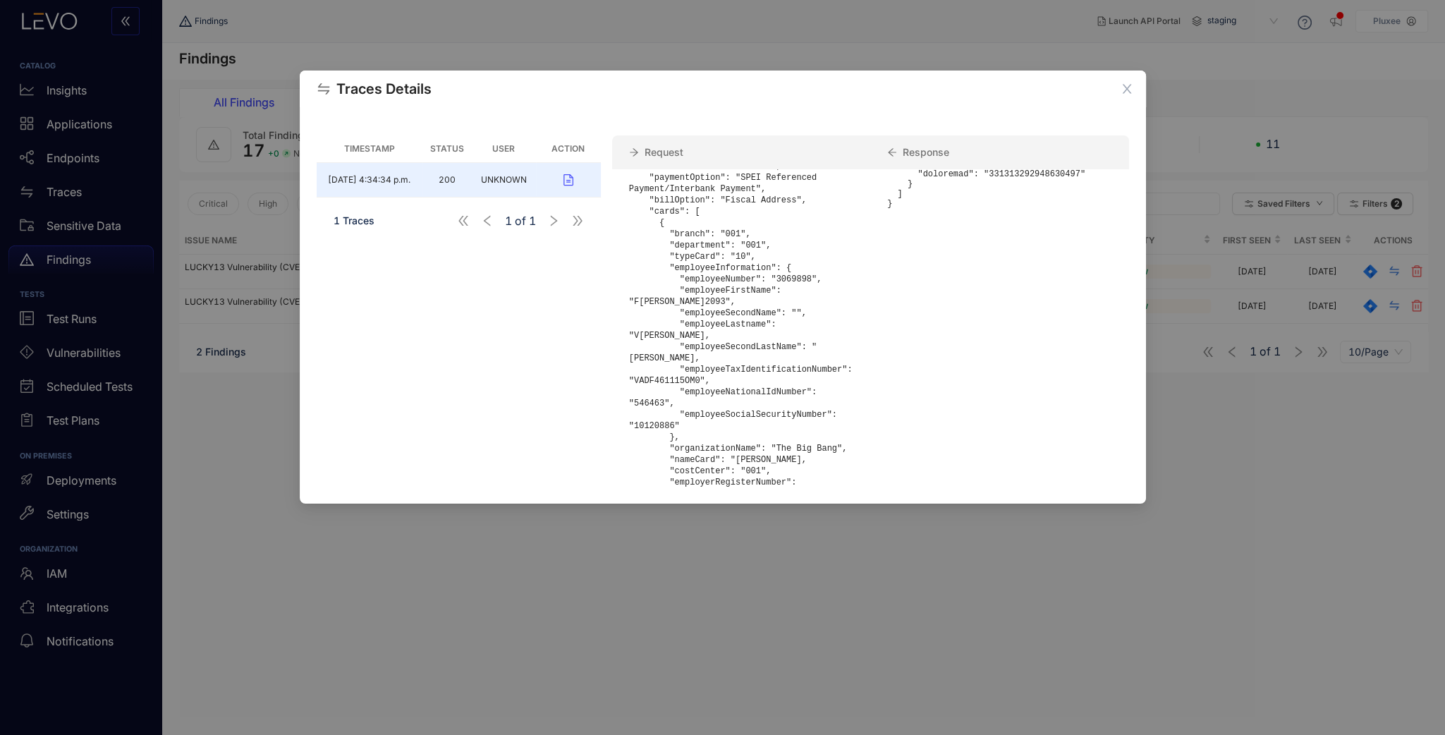
scroll to position [901, 0]
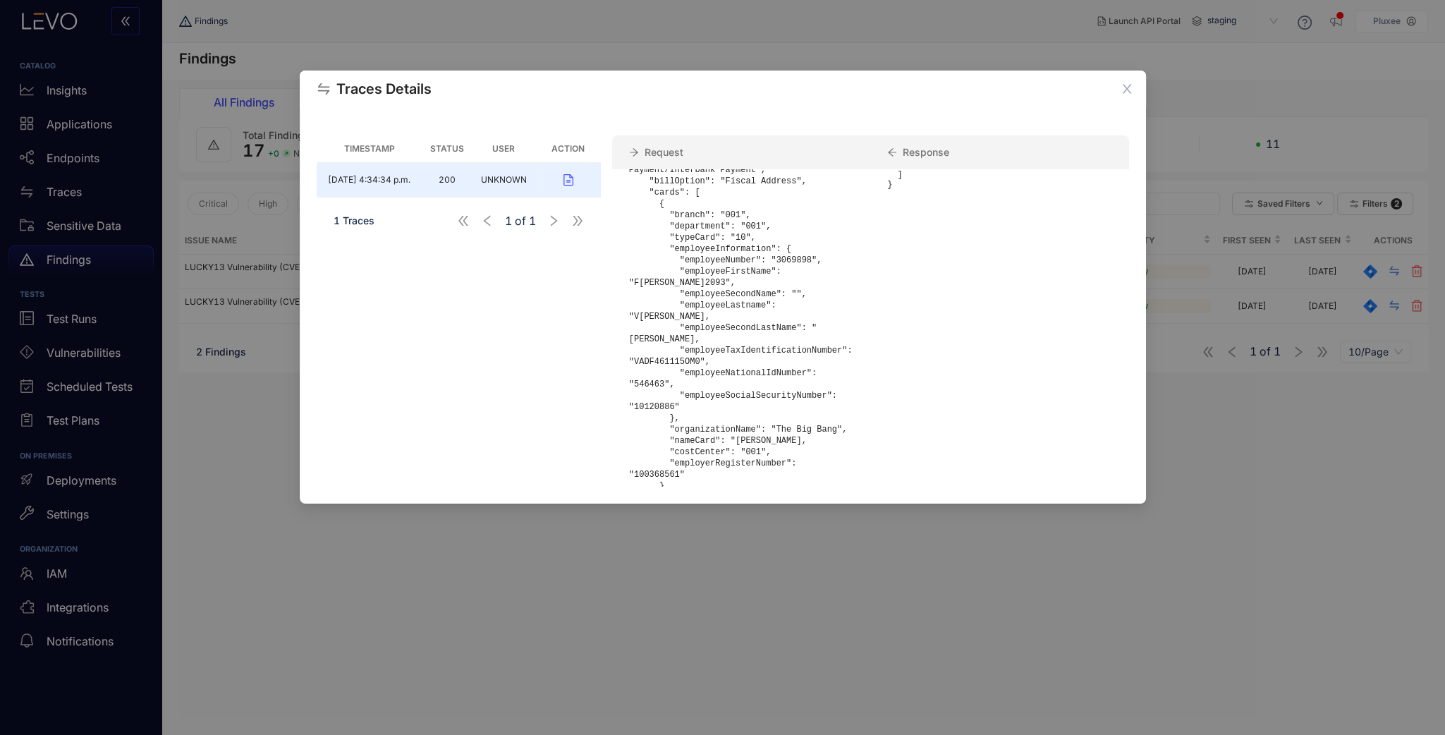
click at [1242, 437] on div "Traces Details Timestamp Status User Action [DATE] 4:34:34 p.m. 200 UNKNOWN 1 T…" at bounding box center [722, 367] width 1445 height 735
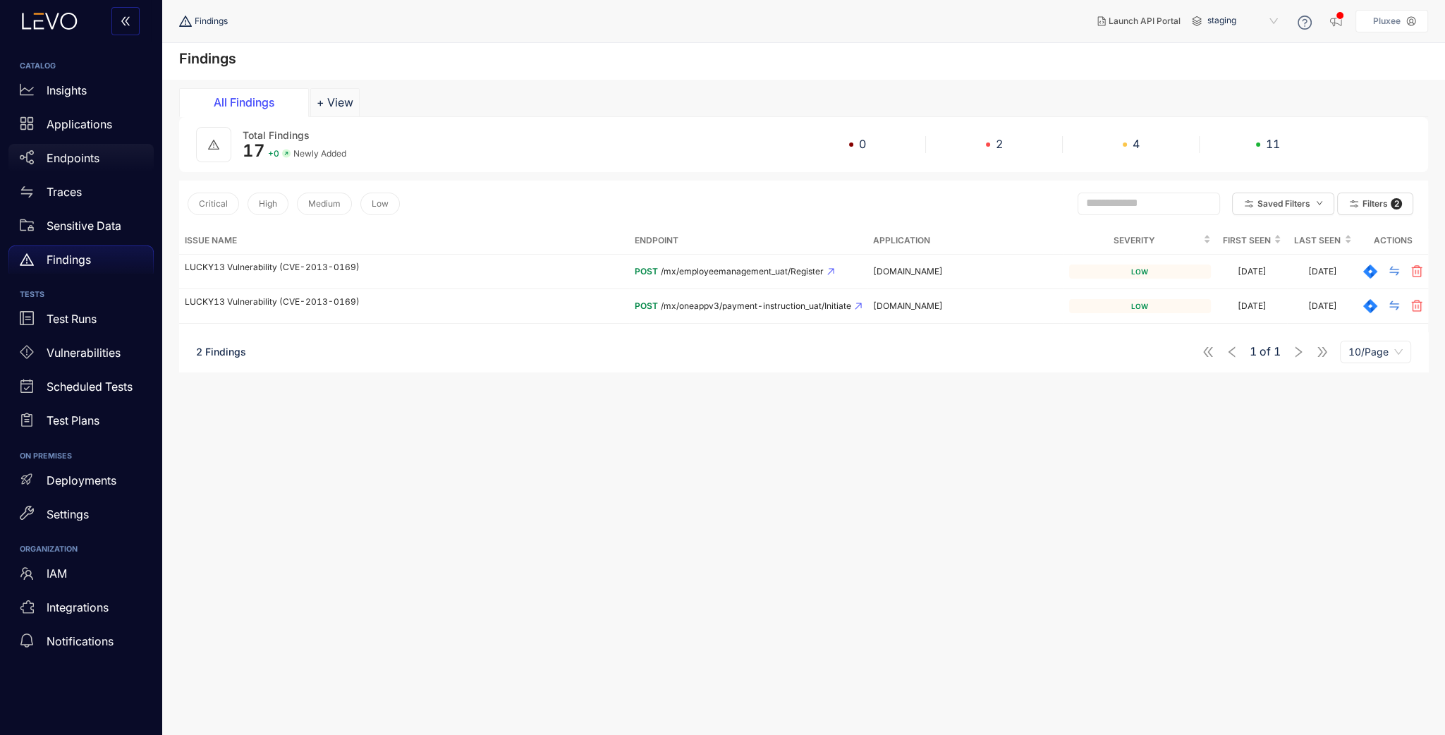
click at [81, 167] on div "Endpoints" at bounding box center [80, 158] width 145 height 28
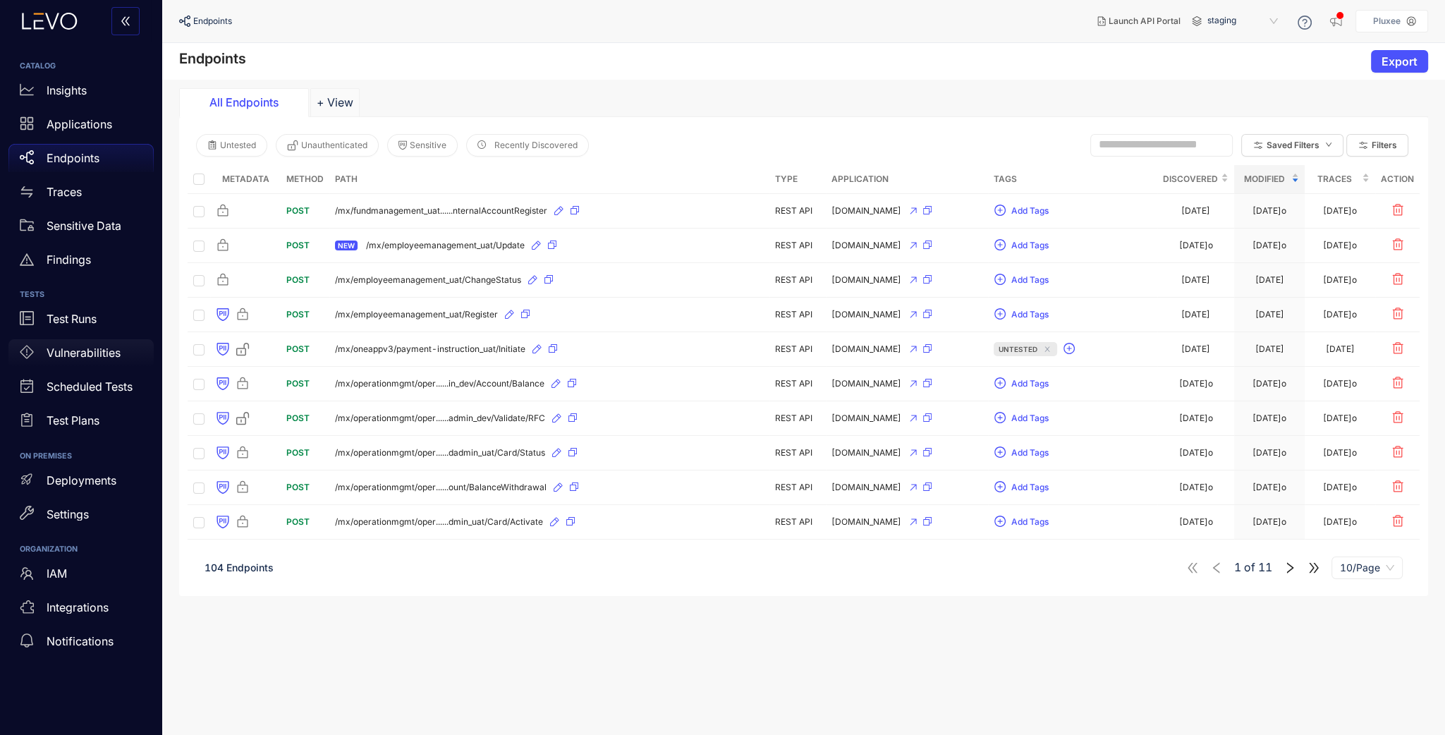
click at [85, 361] on div "Vulnerabilities" at bounding box center [80, 353] width 145 height 28
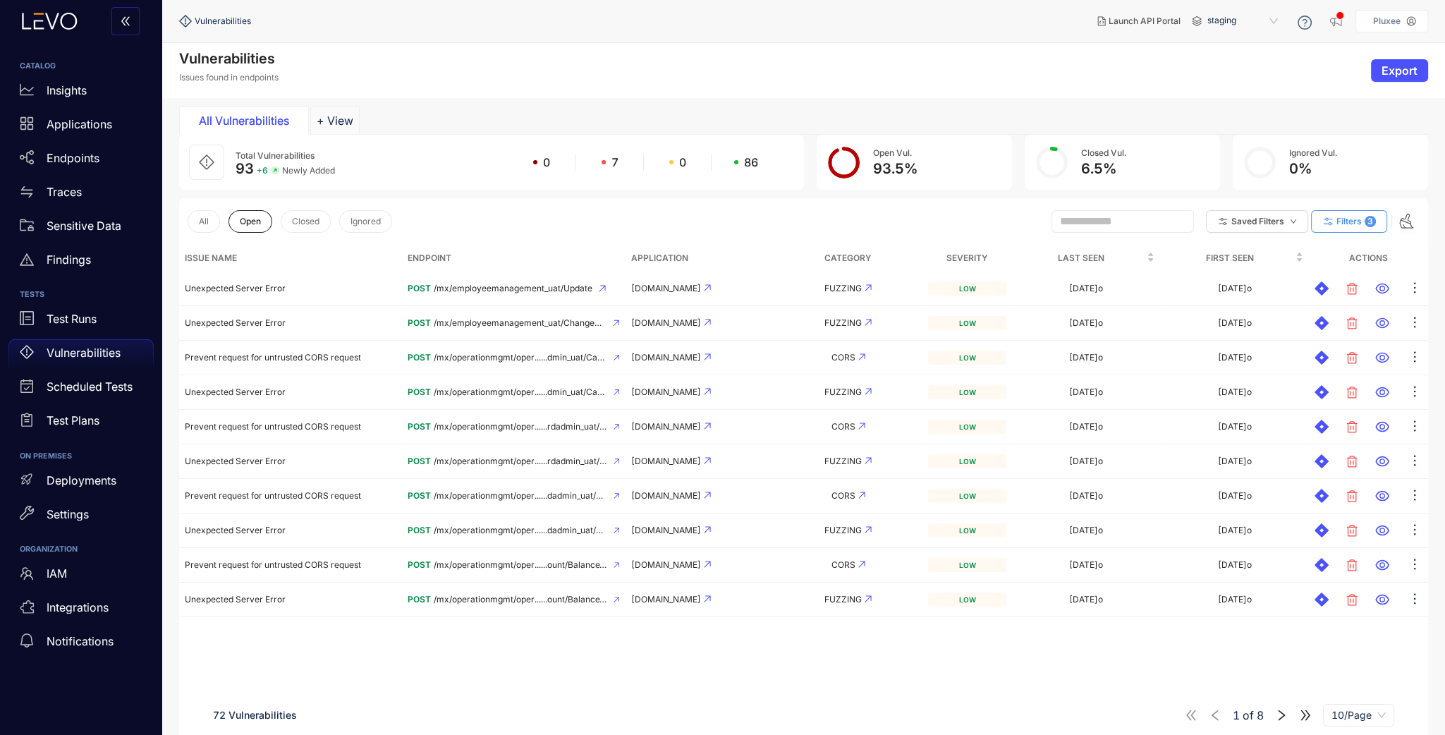
click at [1335, 222] on button "Filters 3" at bounding box center [1349, 221] width 76 height 23
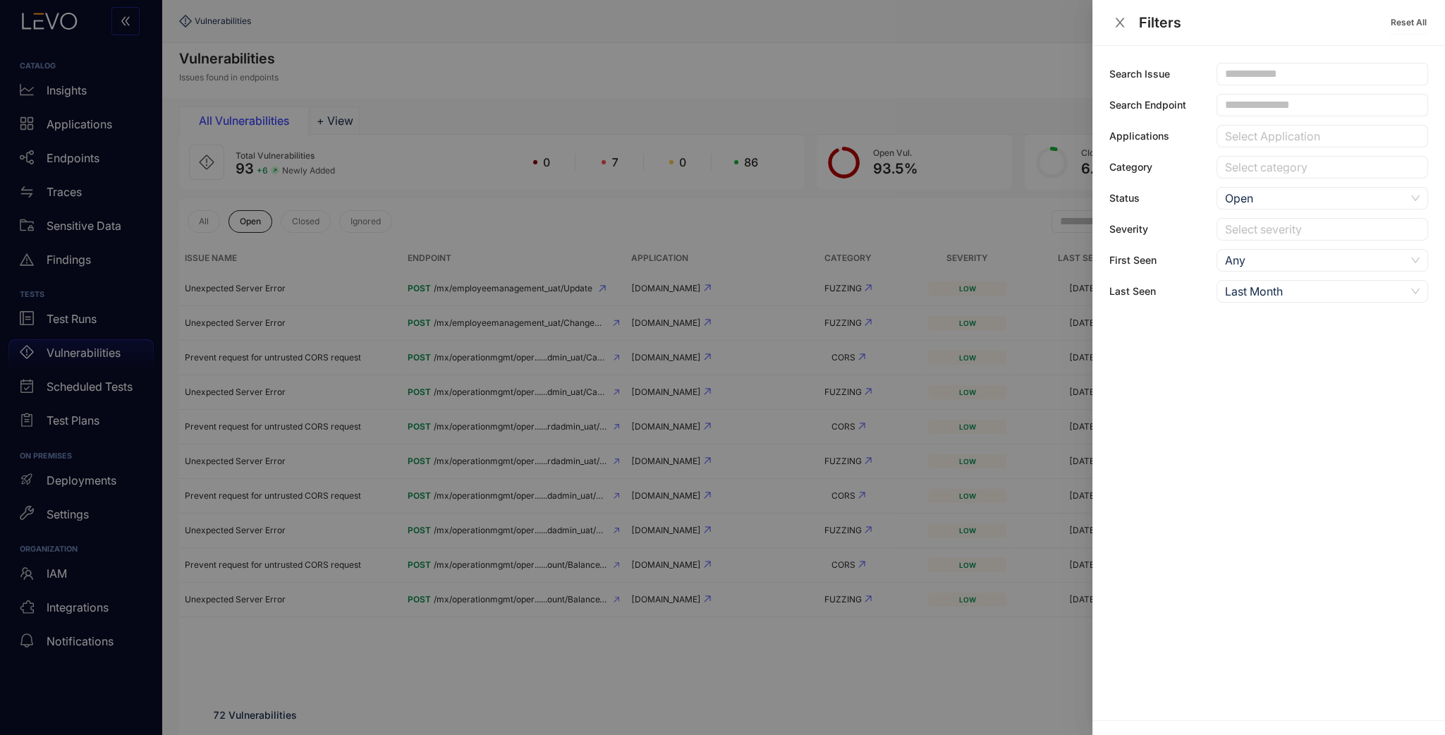
click at [1351, 262] on div "Any" at bounding box center [1315, 260] width 181 height 21
click at [1331, 283] on div "Last Month" at bounding box center [1315, 291] width 181 height 21
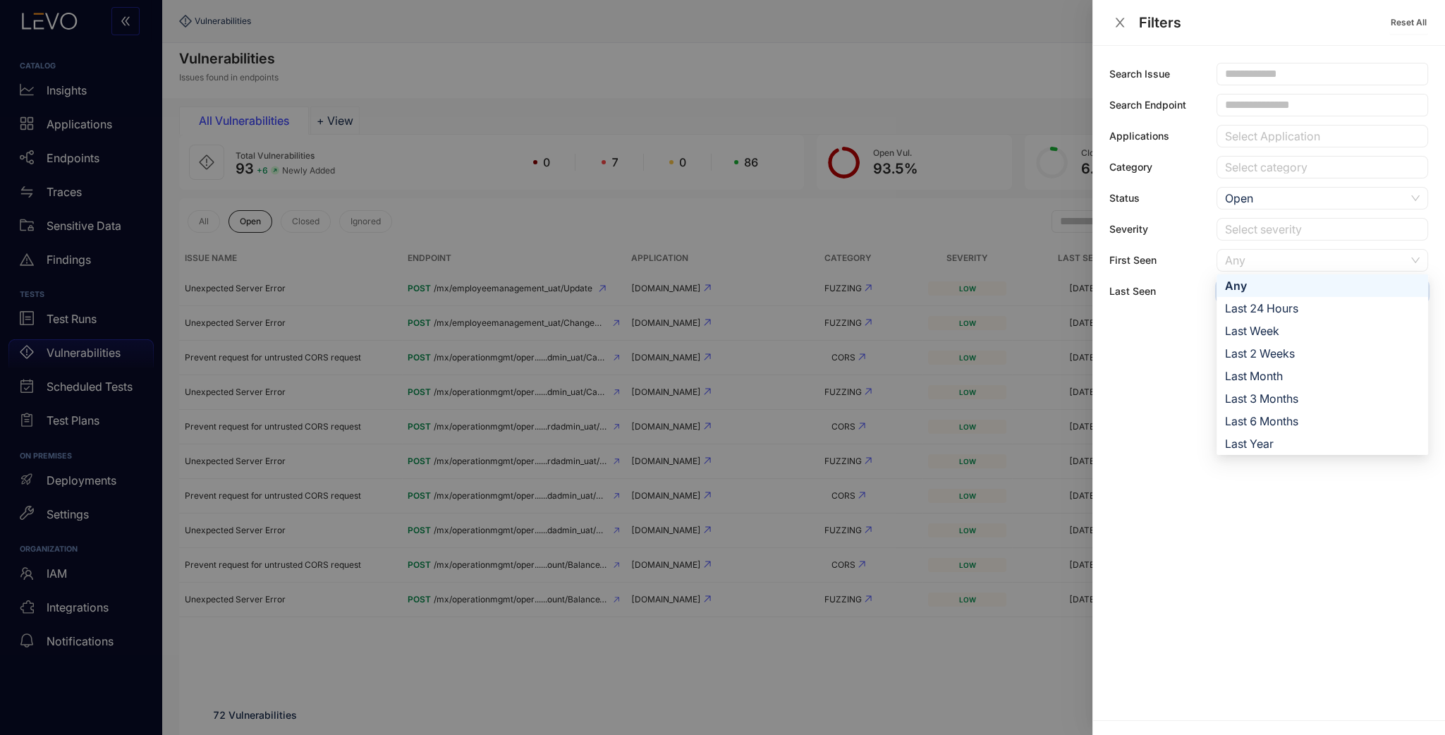
click at [1325, 262] on div "Any" at bounding box center [1315, 260] width 181 height 21
click at [1311, 246] on div "Search Issue Search Endpoint Applications Select Application Category Select ca…" at bounding box center [1269, 183] width 319 height 240
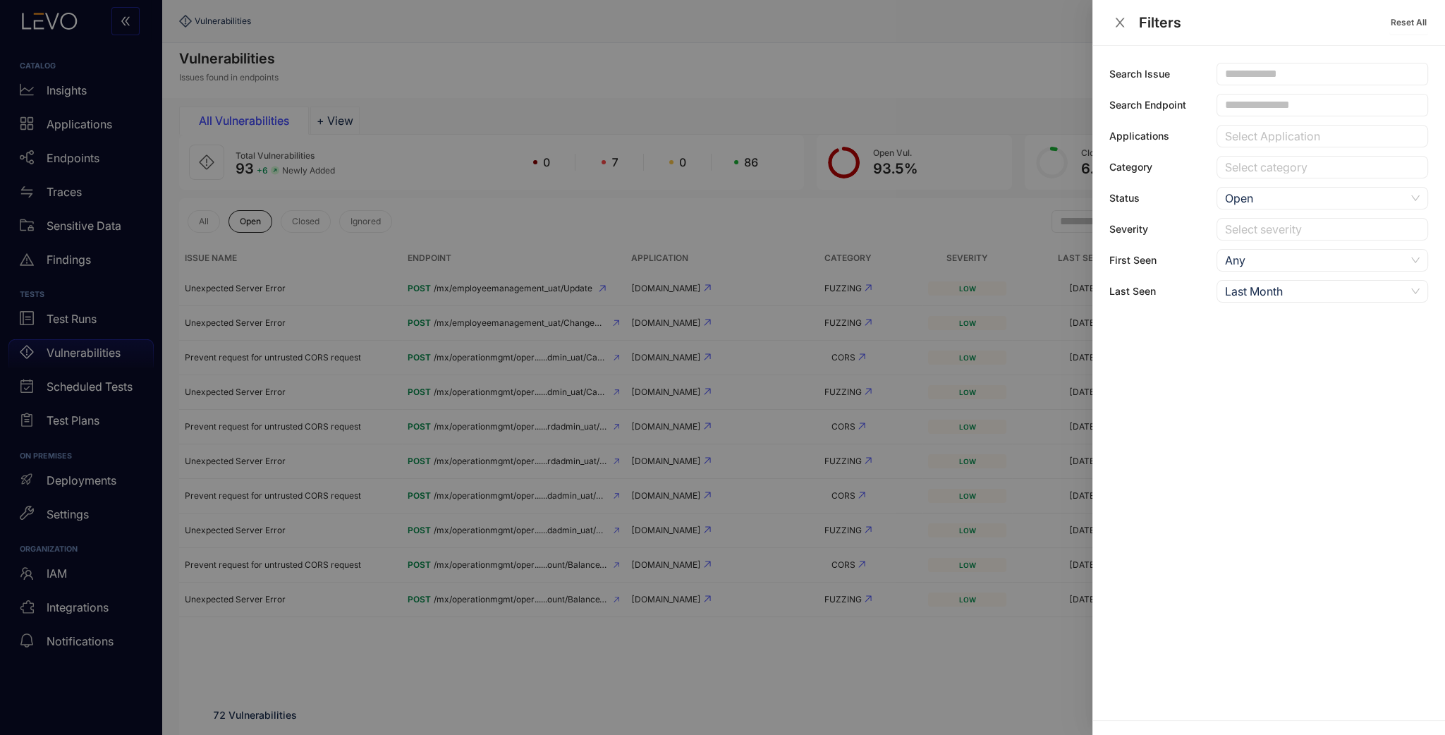
click at [1272, 295] on div "Last Month" at bounding box center [1315, 291] width 181 height 21
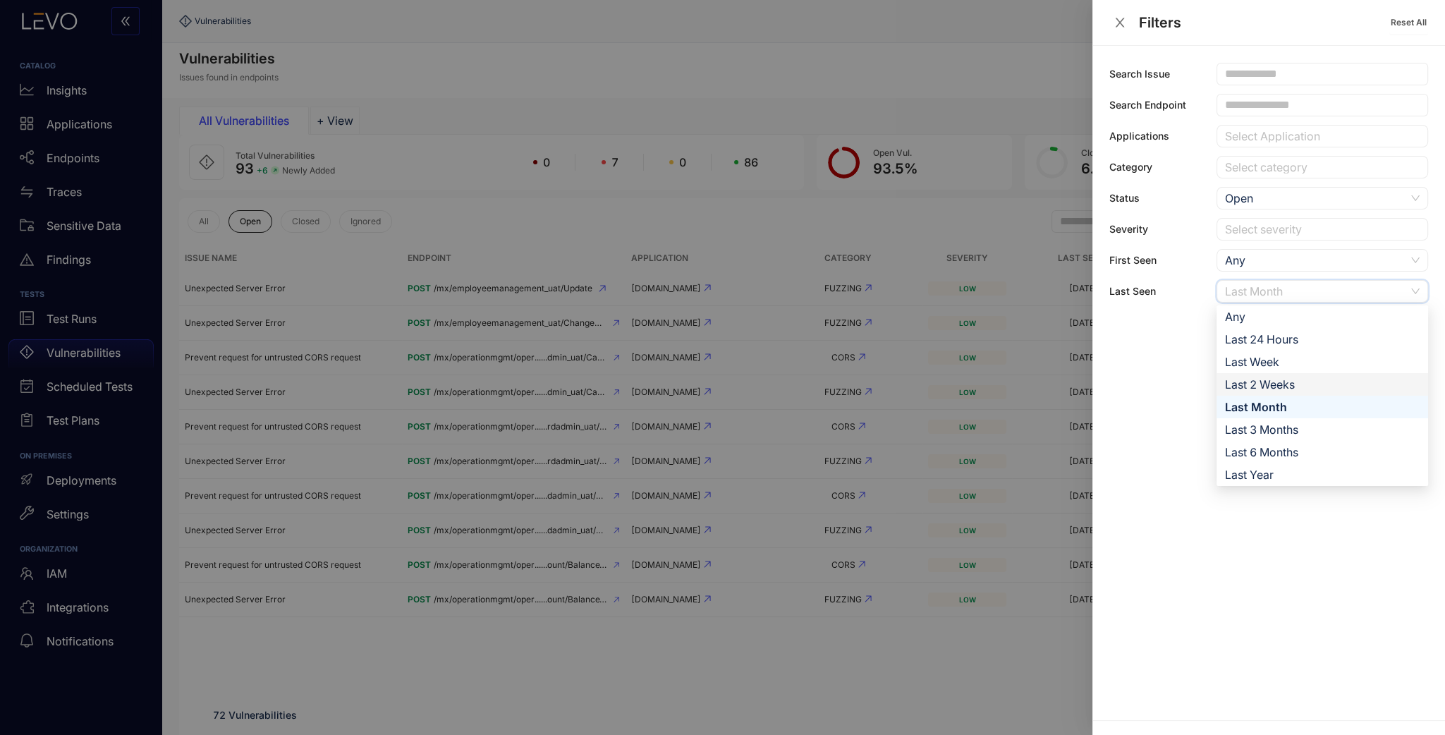
click at [1287, 380] on div "Last 2 Weeks" at bounding box center [1322, 385] width 195 height 16
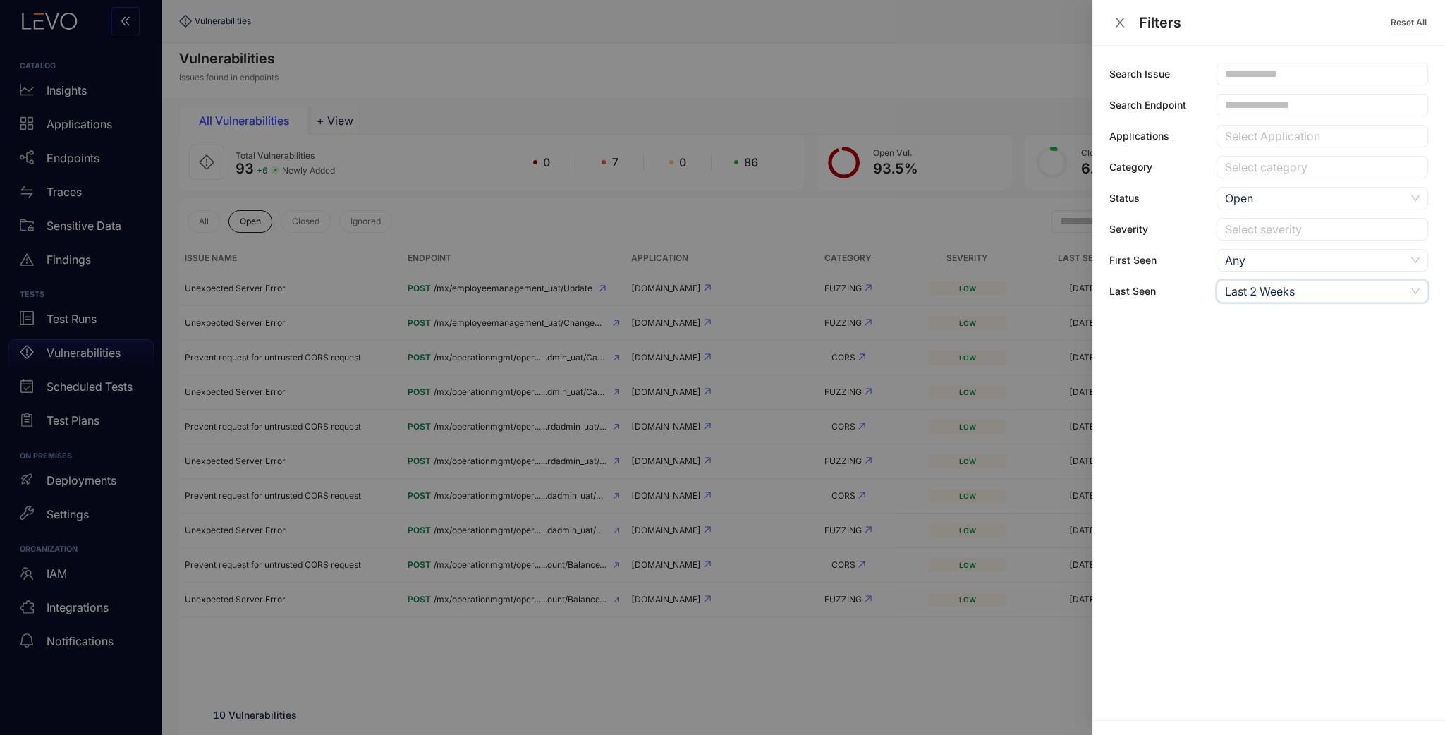
click at [1282, 341] on div "Search Issue Search Endpoint Applications Select Application Category Select ca…" at bounding box center [1269, 383] width 353 height 674
click at [816, 102] on div at bounding box center [722, 367] width 1445 height 735
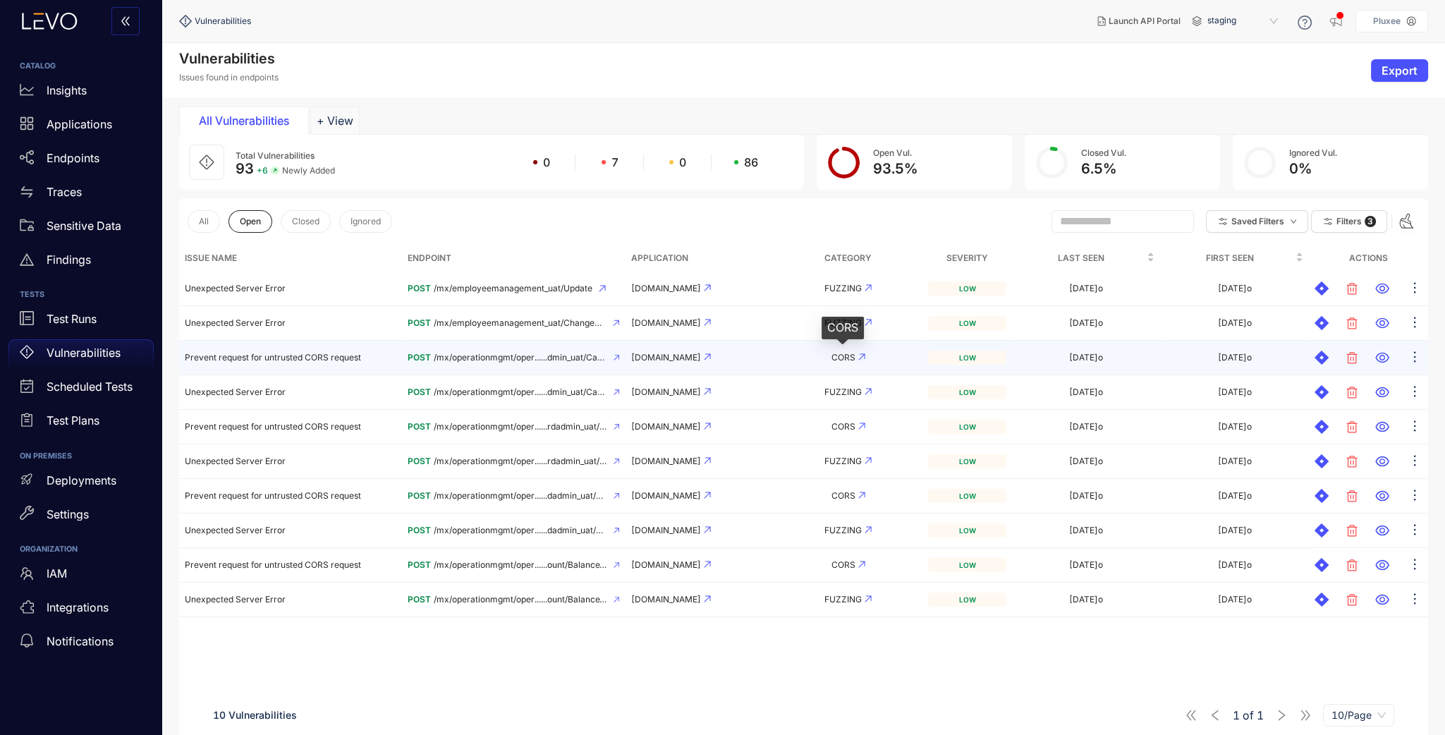
click at [848, 354] on span "CORS" at bounding box center [844, 357] width 24 height 11
click at [844, 356] on span "CORS" at bounding box center [844, 357] width 24 height 11
click at [1411, 355] on icon "ellipsis" at bounding box center [1415, 357] width 14 height 14
click at [1378, 357] on icon at bounding box center [1382, 358] width 14 height 14
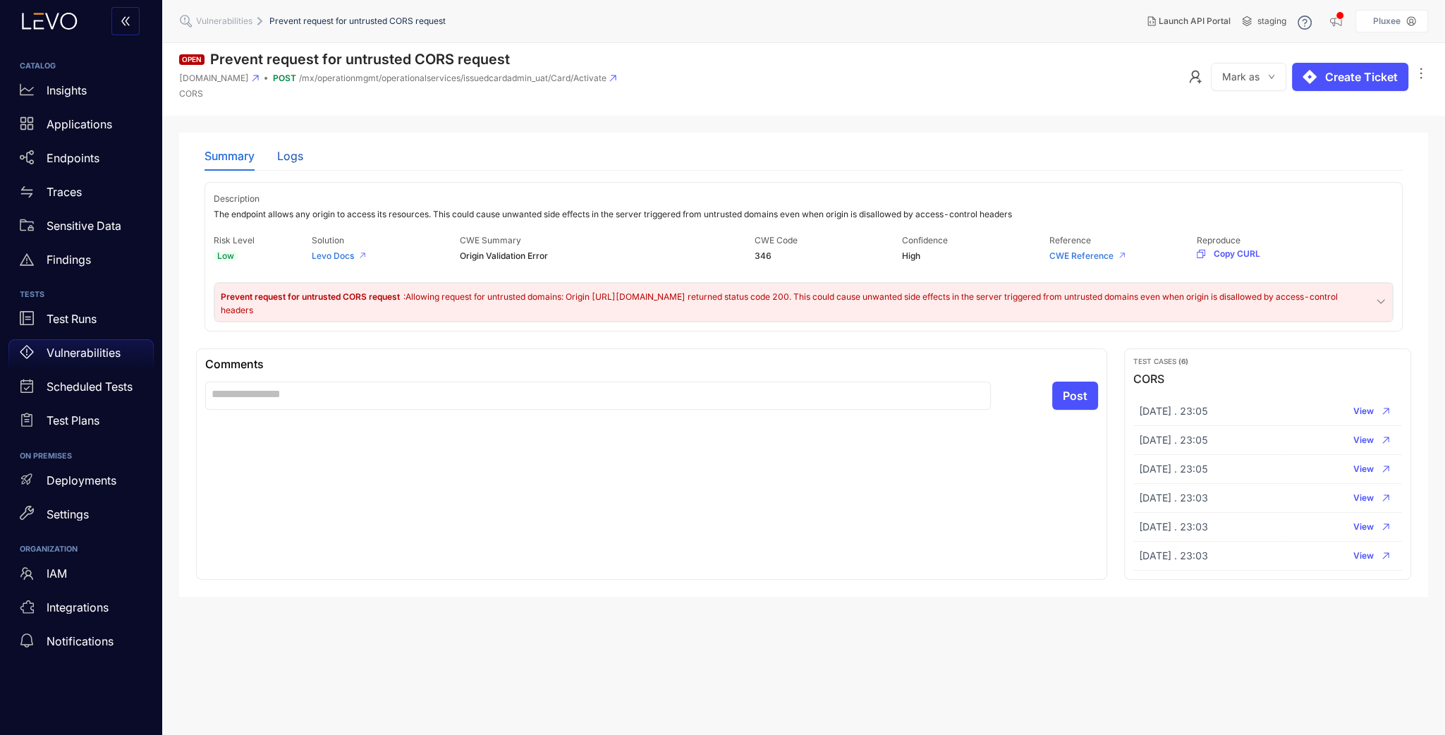
click at [291, 152] on div "Logs" at bounding box center [290, 156] width 26 height 13
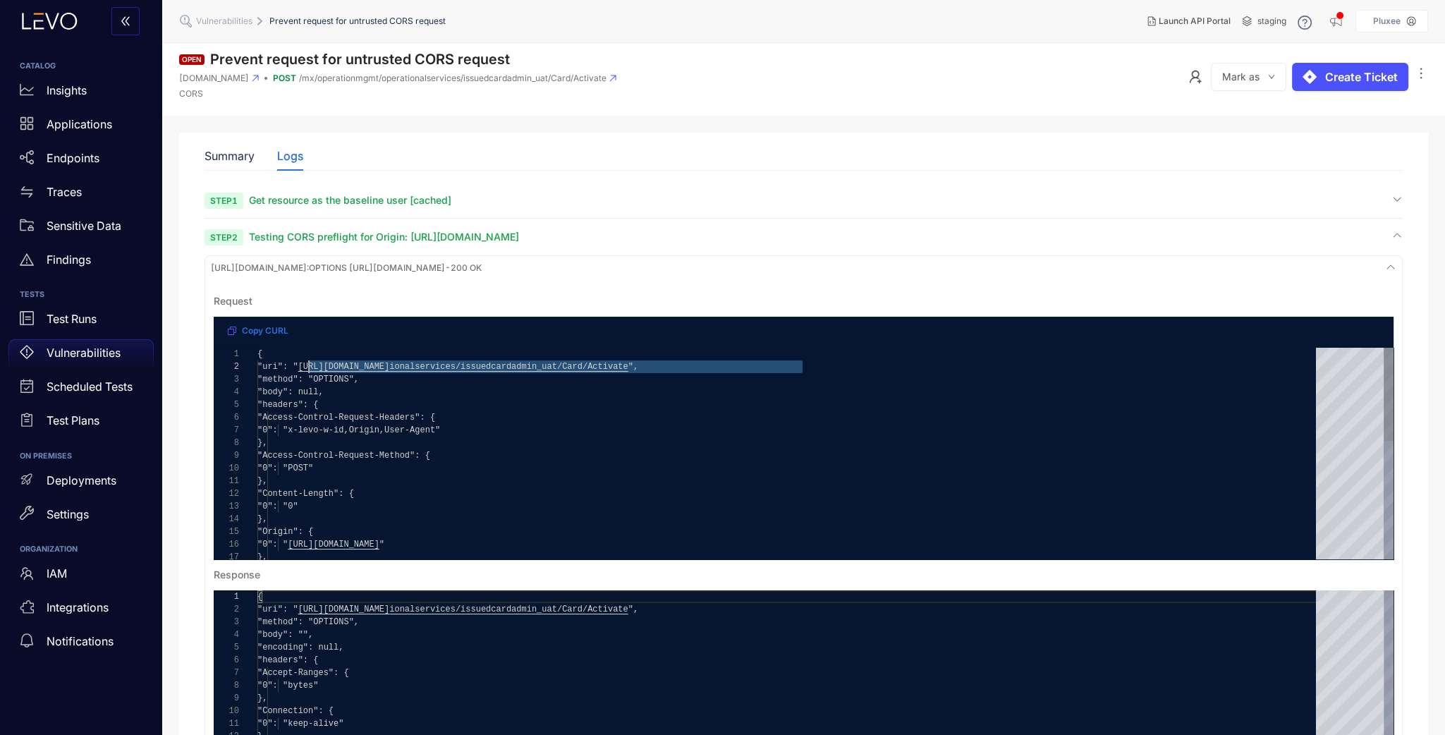
drag, startPoint x: 802, startPoint y: 367, endPoint x: 310, endPoint y: 367, distance: 491.6
click at [227, 153] on div "Summary" at bounding box center [230, 156] width 50 height 13
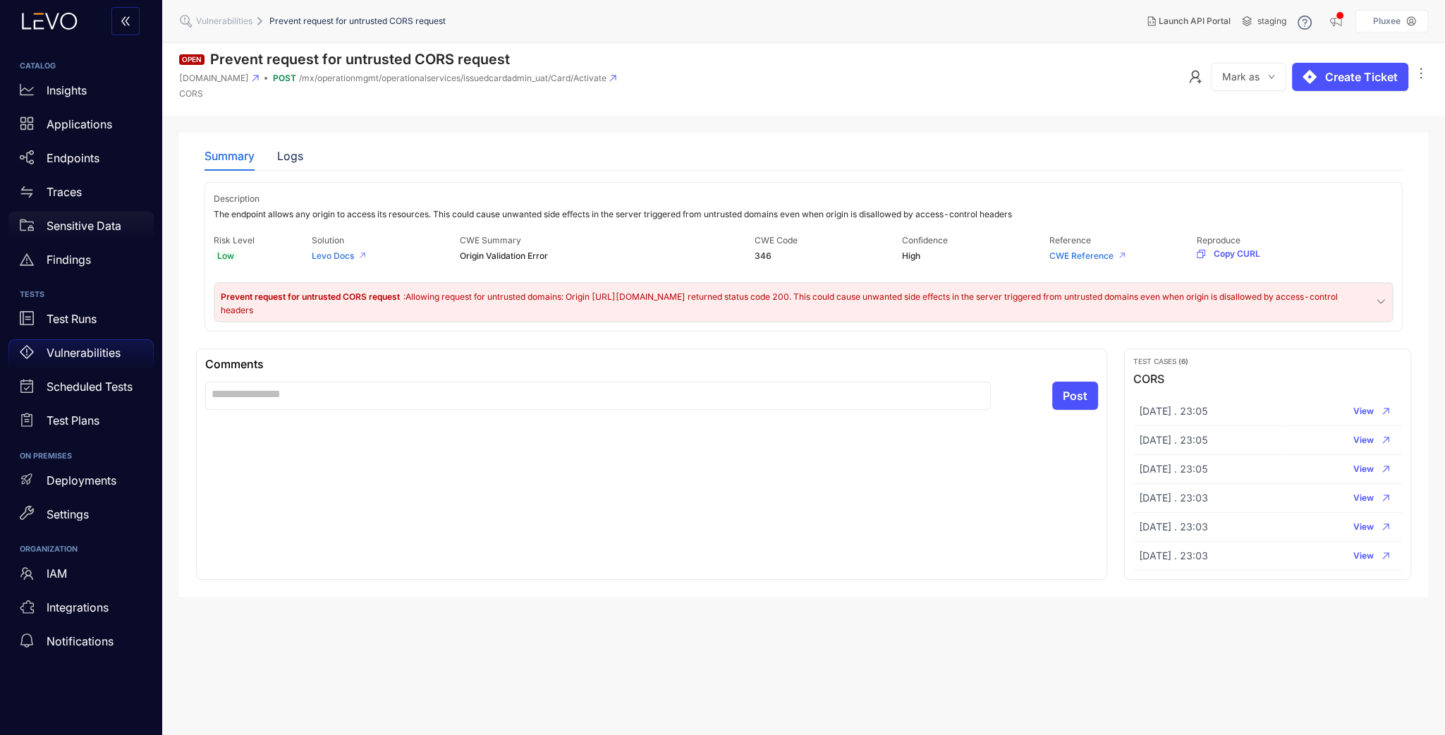
click at [77, 224] on p "Sensitive Data" at bounding box center [84, 225] width 75 height 13
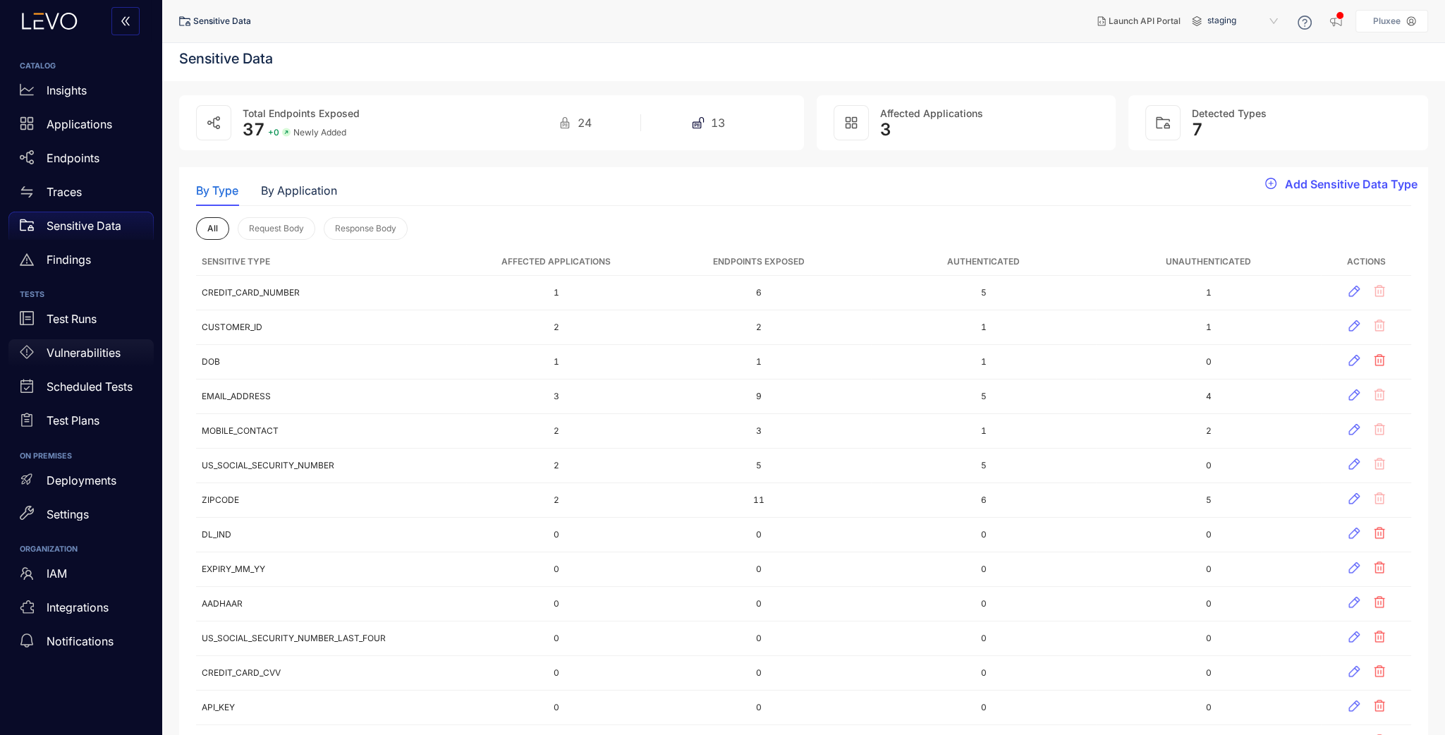
click at [91, 349] on p "Vulnerabilities" at bounding box center [84, 352] width 74 height 13
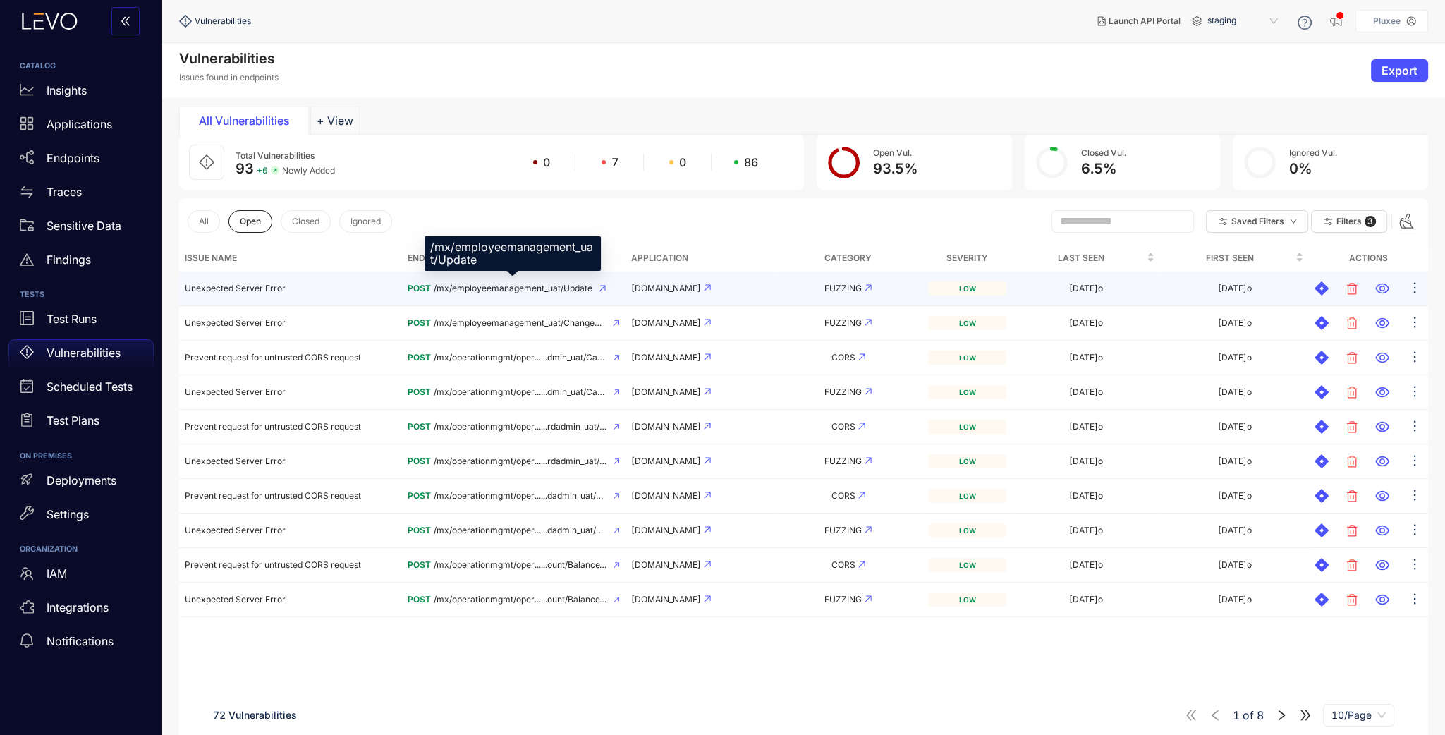
click at [559, 288] on span "/mx/employeemanagement_uat/Update" at bounding box center [513, 289] width 159 height 10
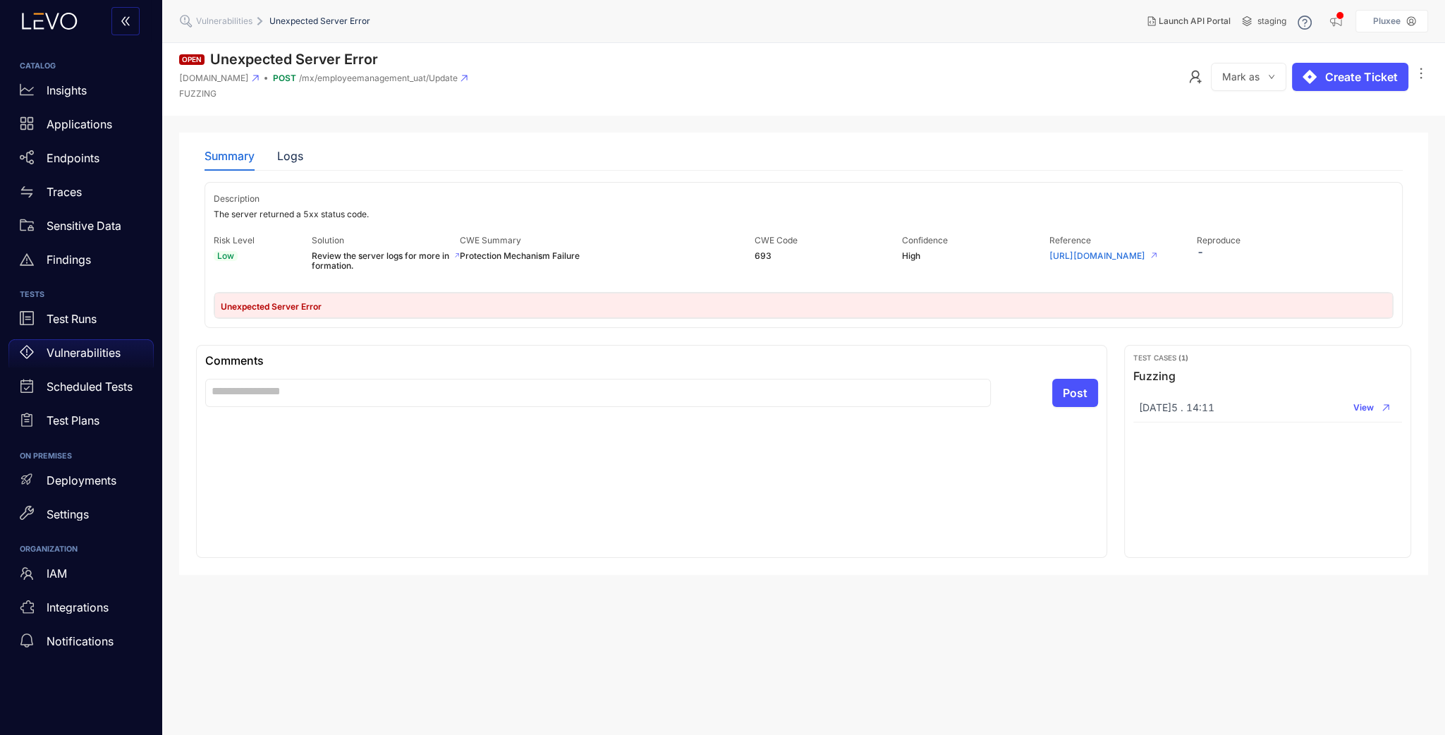
click at [220, 20] on span "Vulnerabilities" at bounding box center [224, 21] width 56 height 10
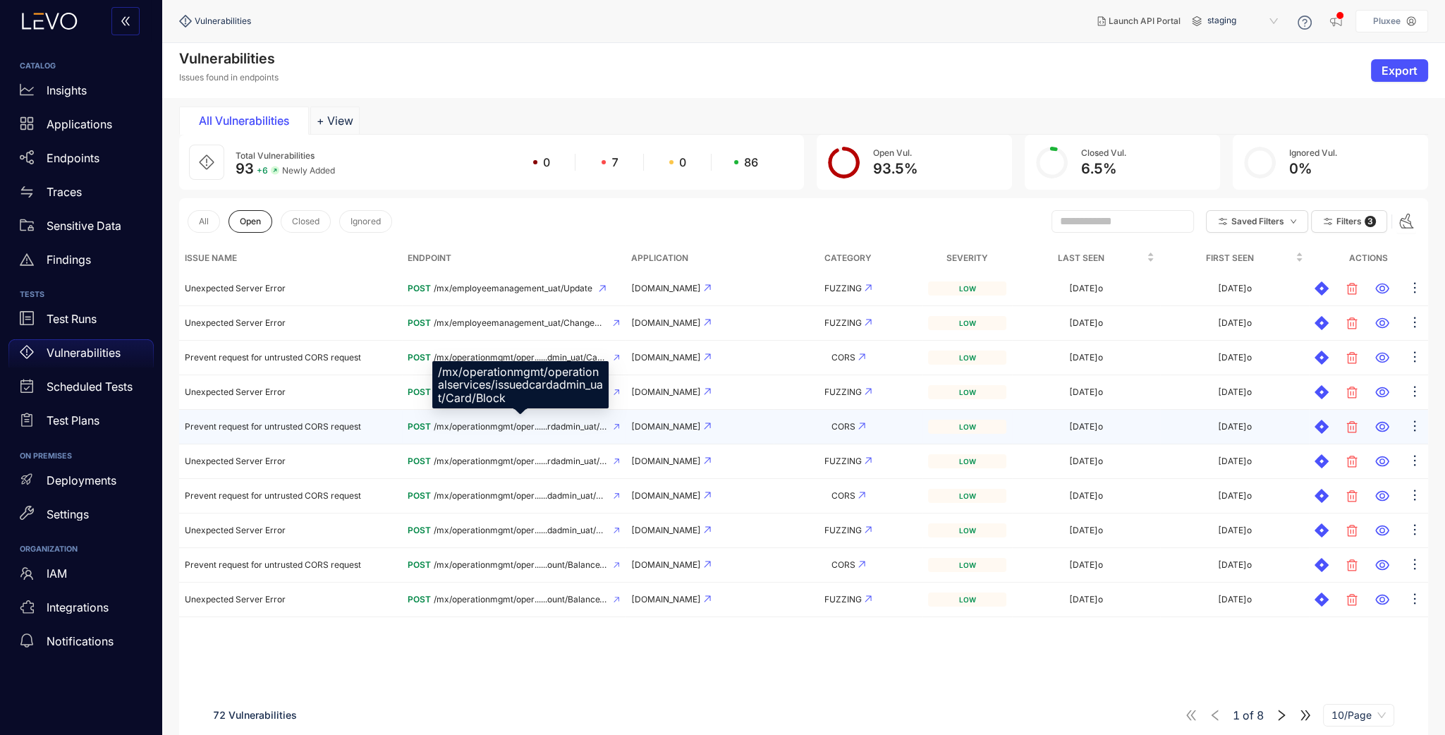
click at [515, 425] on span "/mx/operationmgmt/oper......rdadmin_uat/Card/Block" at bounding box center [521, 427] width 174 height 10
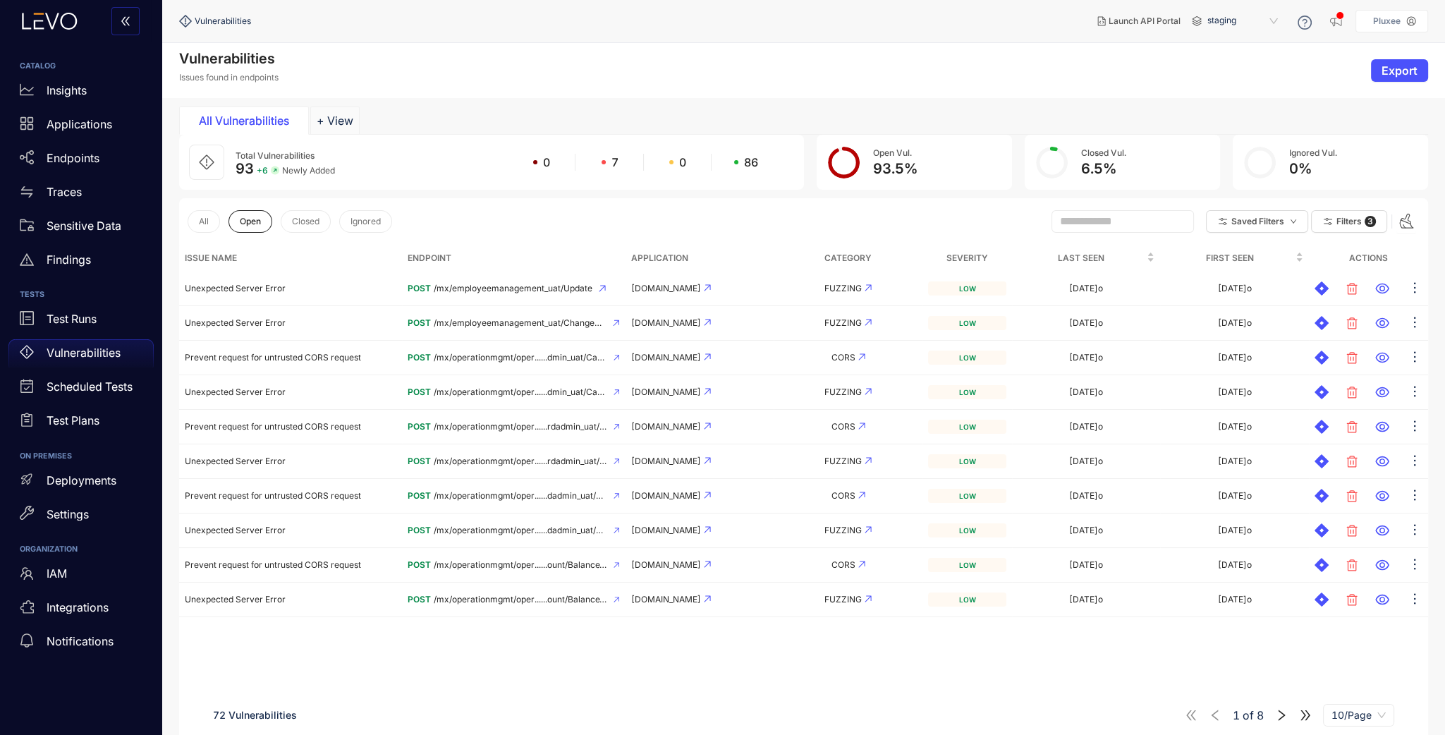
click at [1284, 714] on icon "right" at bounding box center [1282, 715] width 7 height 11
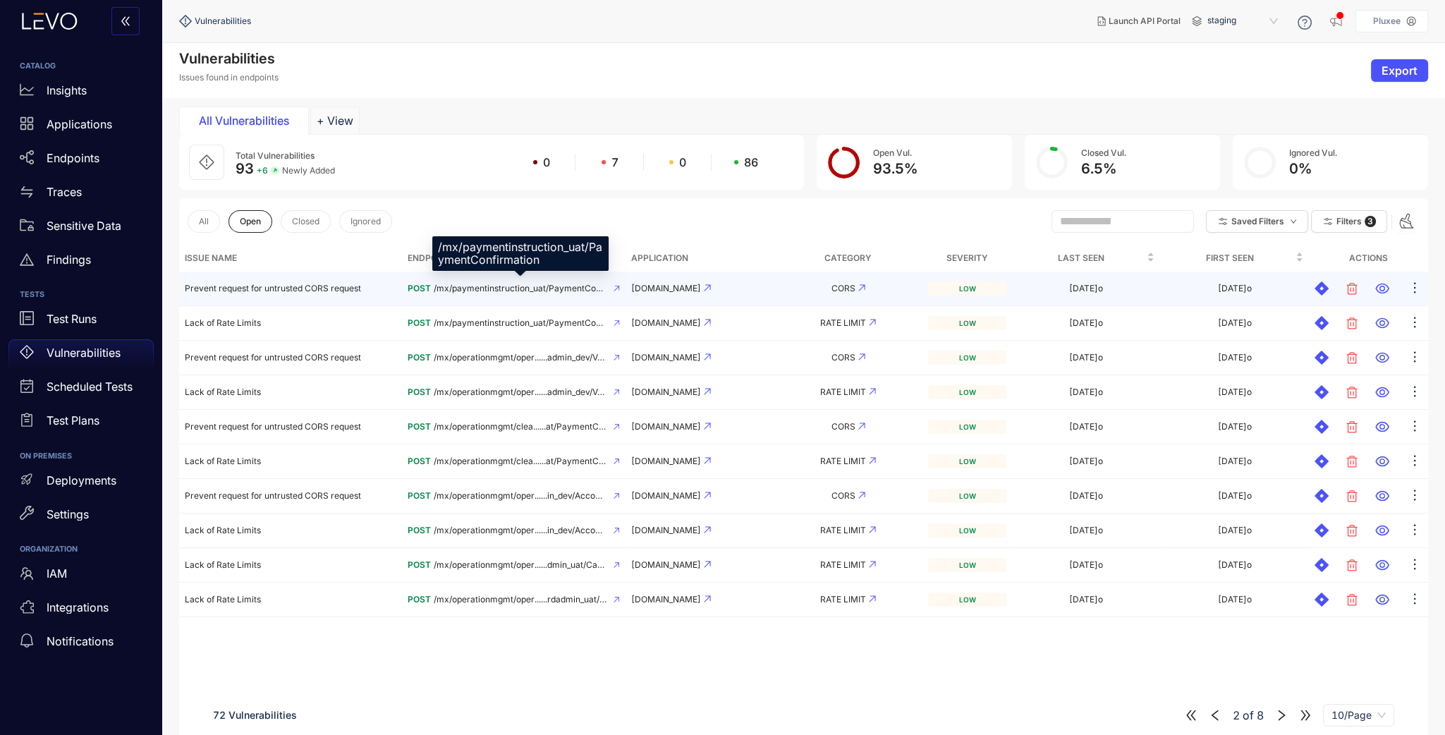
click at [544, 285] on span "/mx/paymentinstruction_uat/PaymentConfirmation" at bounding box center [521, 289] width 174 height 10
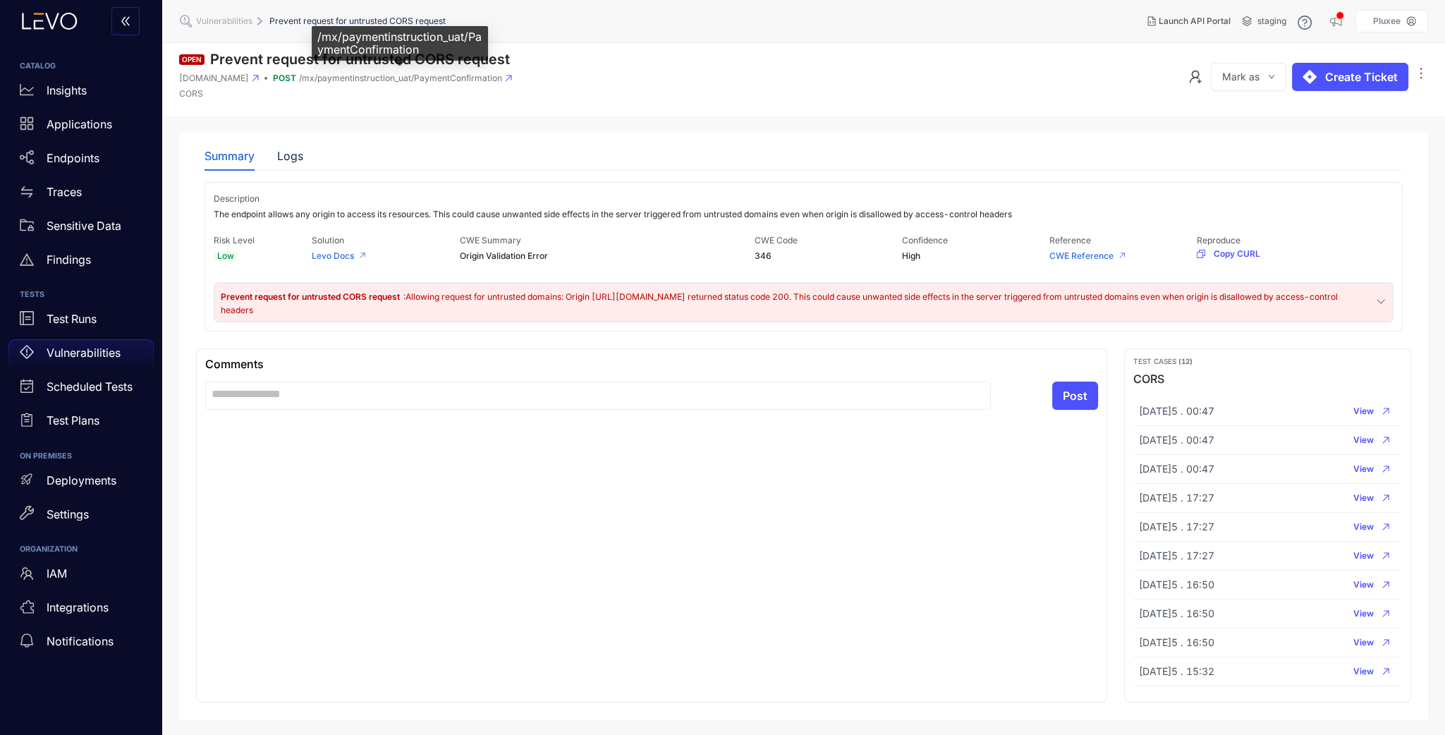
drag, startPoint x: 417, startPoint y: 78, endPoint x: 497, endPoint y: 75, distance: 79.7
click at [497, 75] on span "/mx/paymentinstruction_uat/PaymentConfirmation" at bounding box center [400, 78] width 203 height 10
click at [496, 76] on span "/mx/paymentinstruction_uat/PaymentConfirmation" at bounding box center [400, 78] width 203 height 10
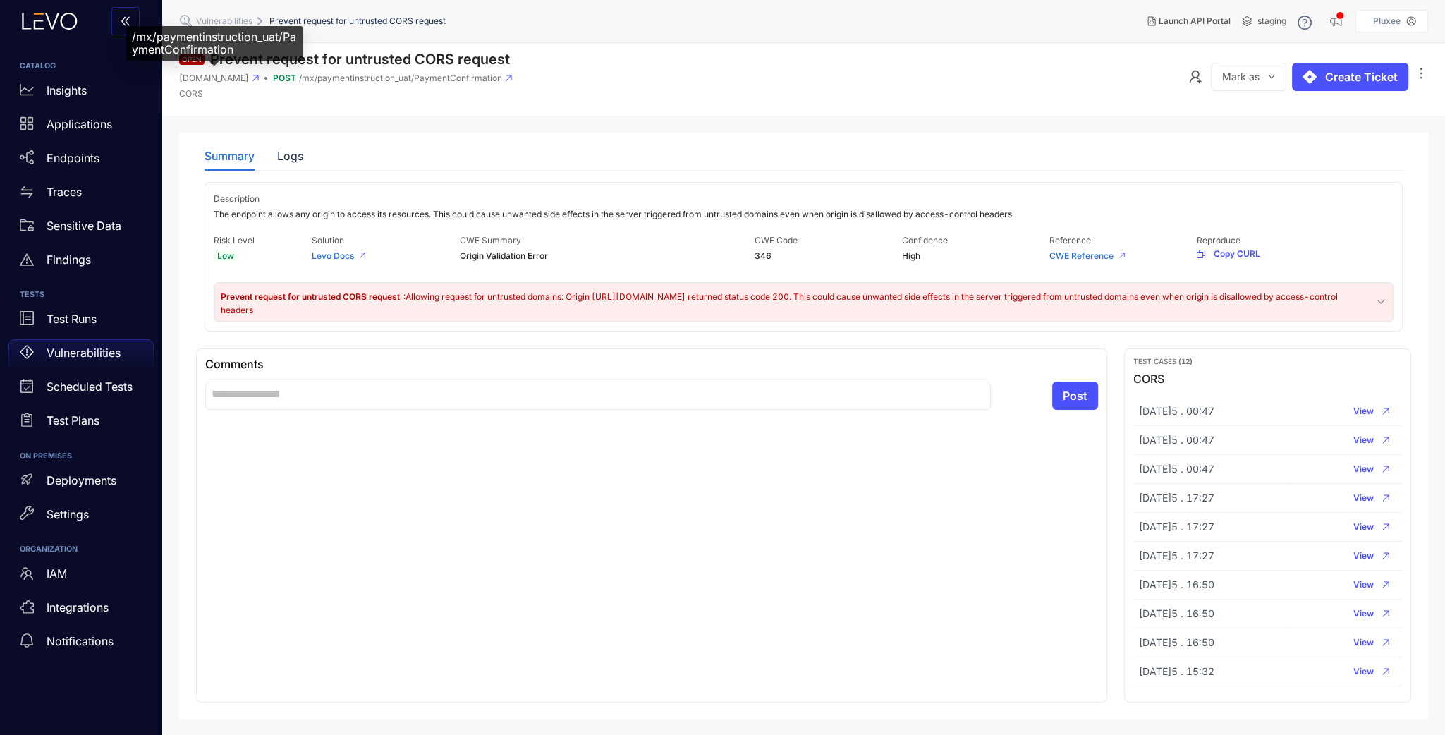
click at [228, 71] on div "Open Prevent request for untrusted CORS request [DOMAIN_NAME] POST /mx/paymenti…" at bounding box center [345, 79] width 333 height 56
click at [87, 354] on p "Vulnerabilities" at bounding box center [84, 352] width 74 height 13
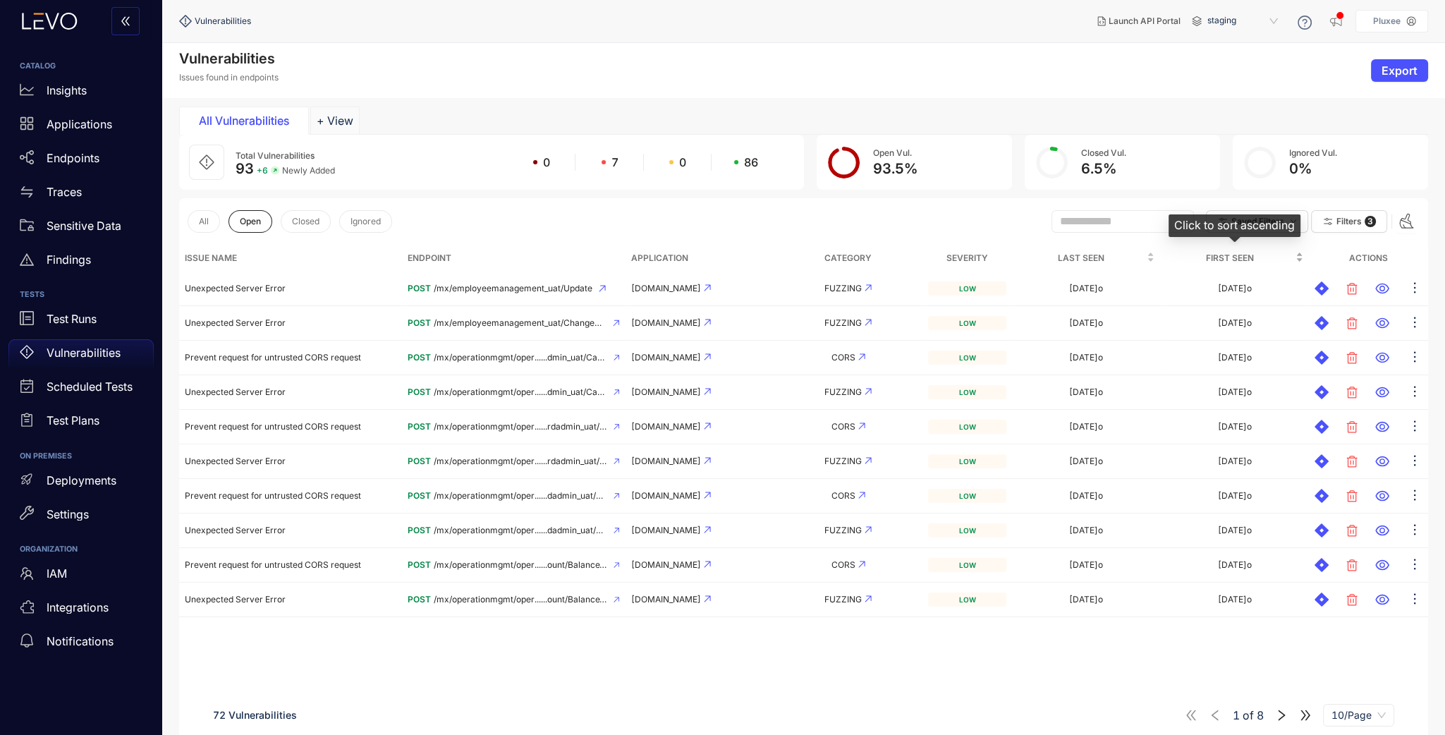
click at [1251, 257] on span "First Seen" at bounding box center [1229, 258] width 127 height 16
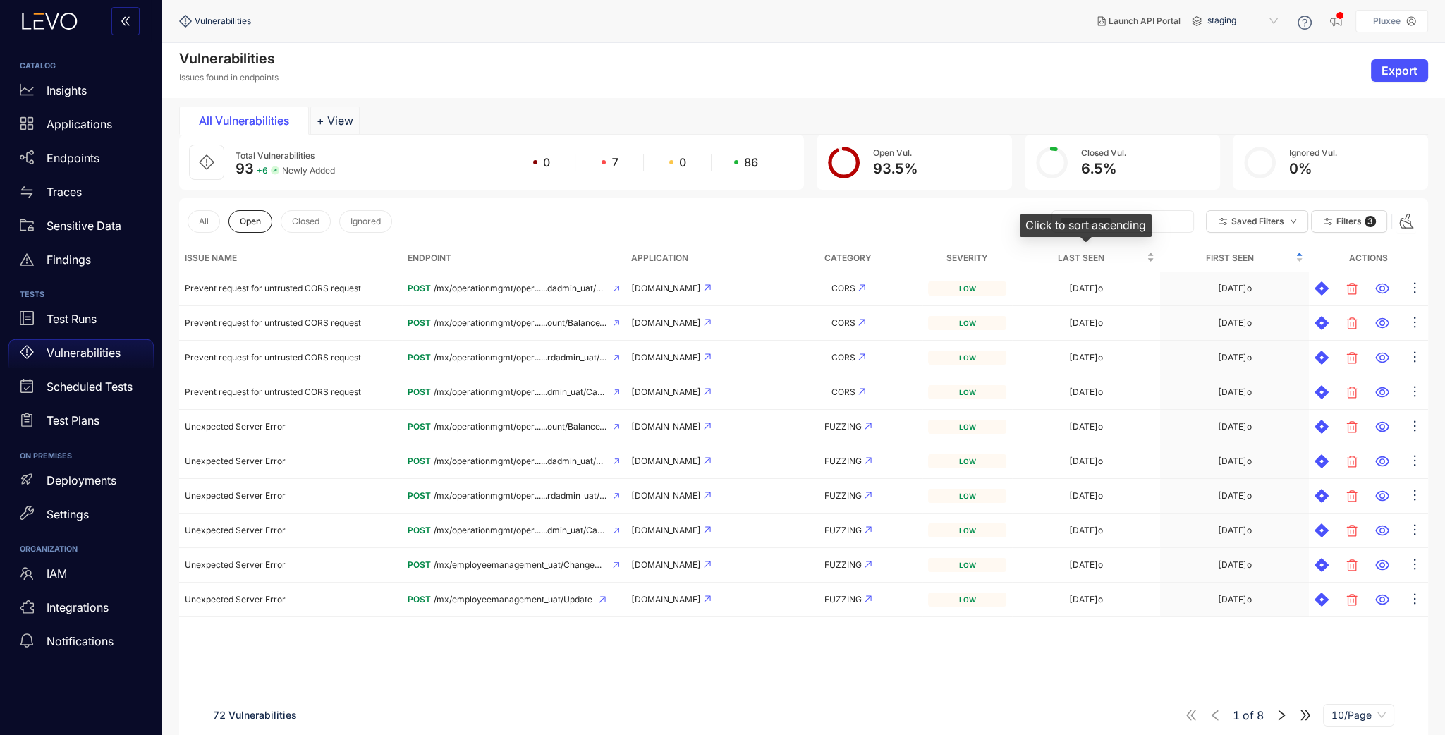
click at [1098, 259] on span "Last Seen" at bounding box center [1081, 258] width 127 height 16
click at [1103, 218] on input "text" at bounding box center [1116, 221] width 113 height 13
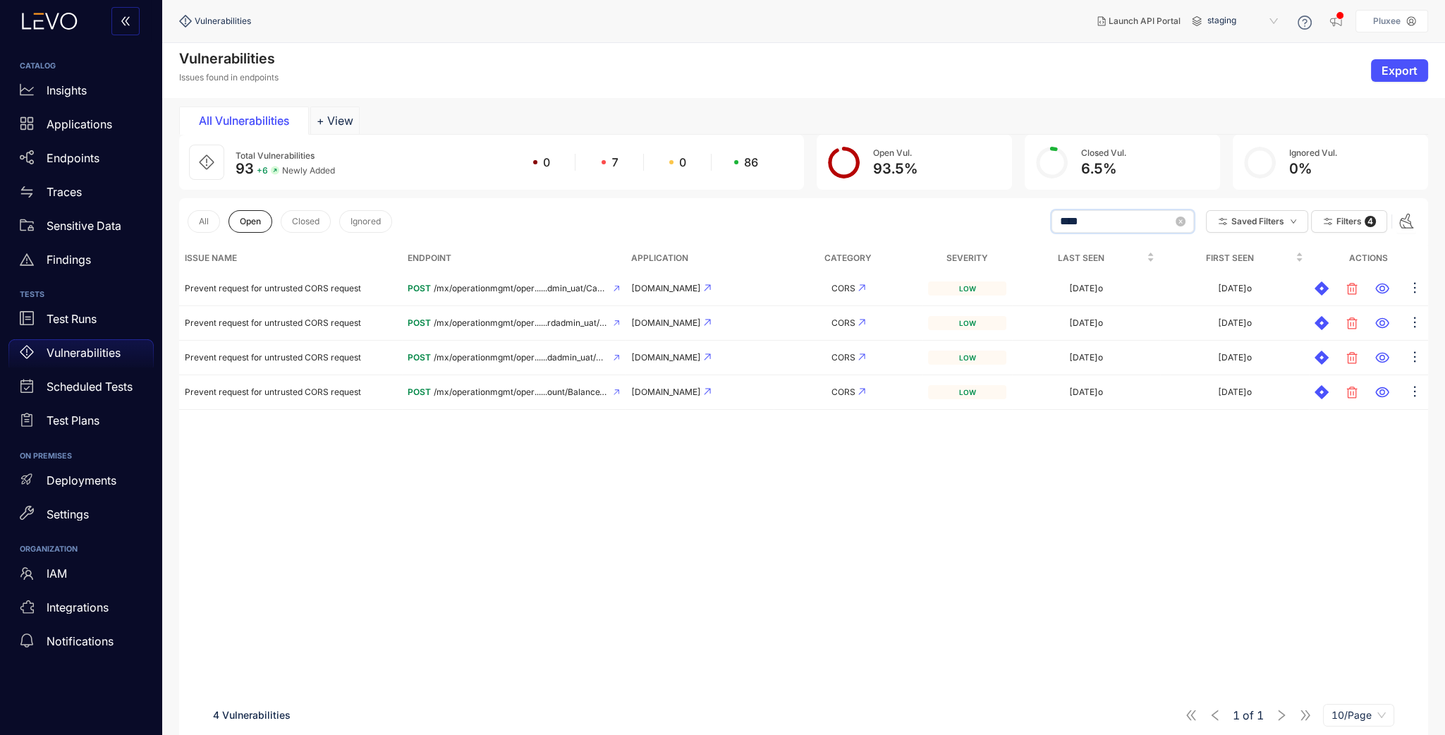
click at [1115, 220] on input "****" at bounding box center [1116, 221] width 113 height 13
type input "****"
click at [56, 319] on p "Test Runs" at bounding box center [72, 318] width 50 height 13
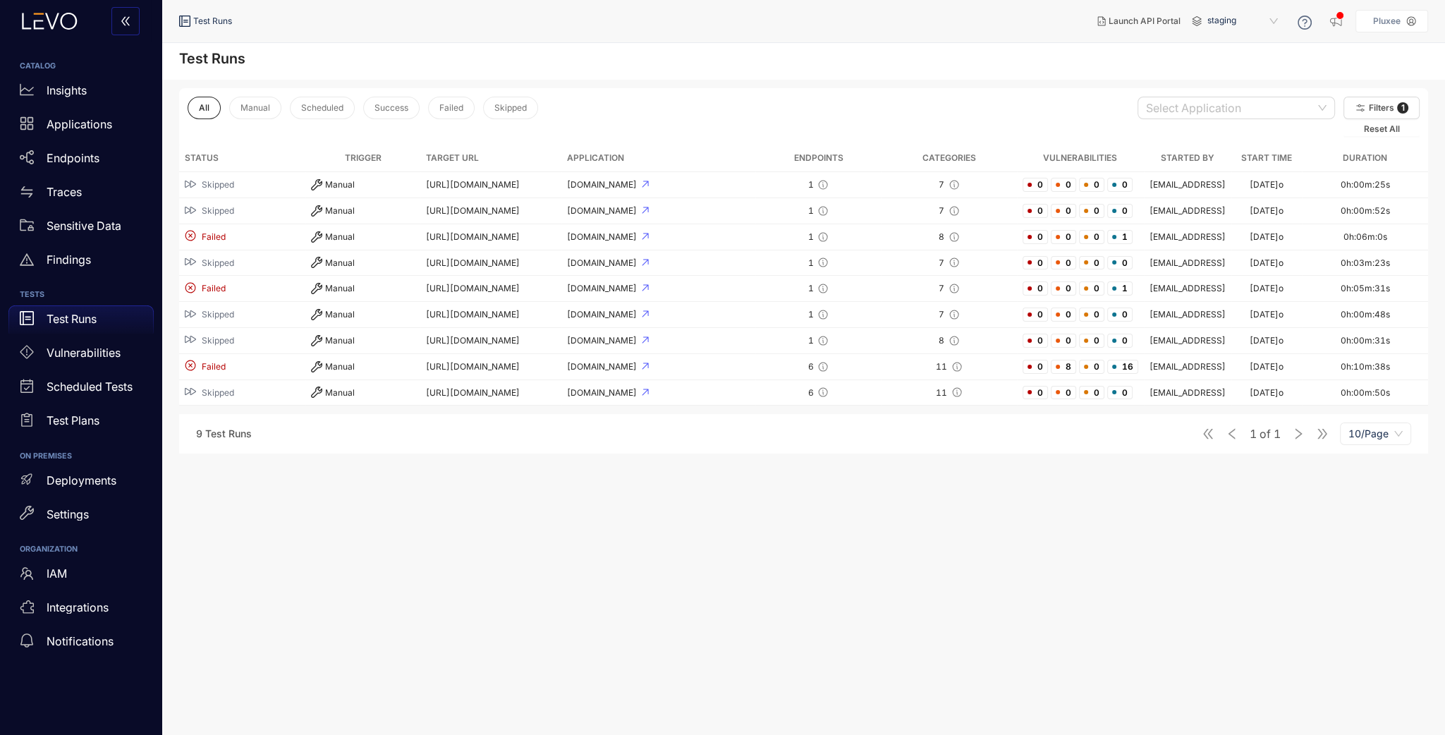
click at [404, 499] on main "Test Runs All Manual Scheduled Success Failed Skipped Select Application Filter…" at bounding box center [803, 389] width 1283 height 692
